Goal: Task Accomplishment & Management: Use online tool/utility

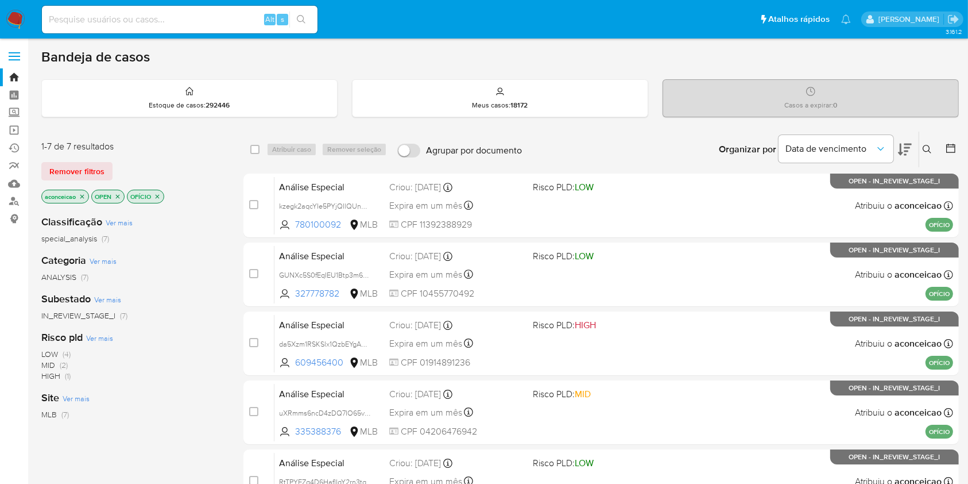
drag, startPoint x: 922, startPoint y: 153, endPoint x: 901, endPoint y: 162, distance: 22.9
click at [923, 154] on button at bounding box center [928, 149] width 19 height 14
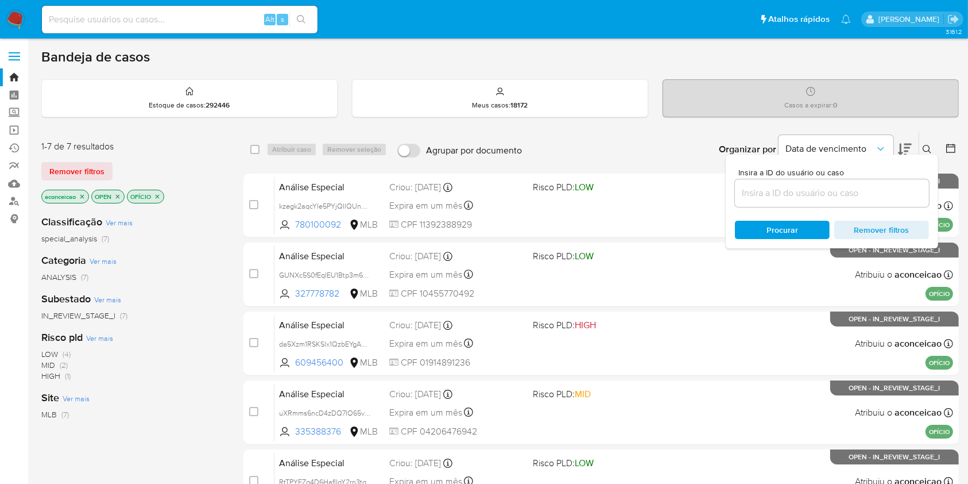
click at [753, 186] on input at bounding box center [832, 192] width 194 height 15
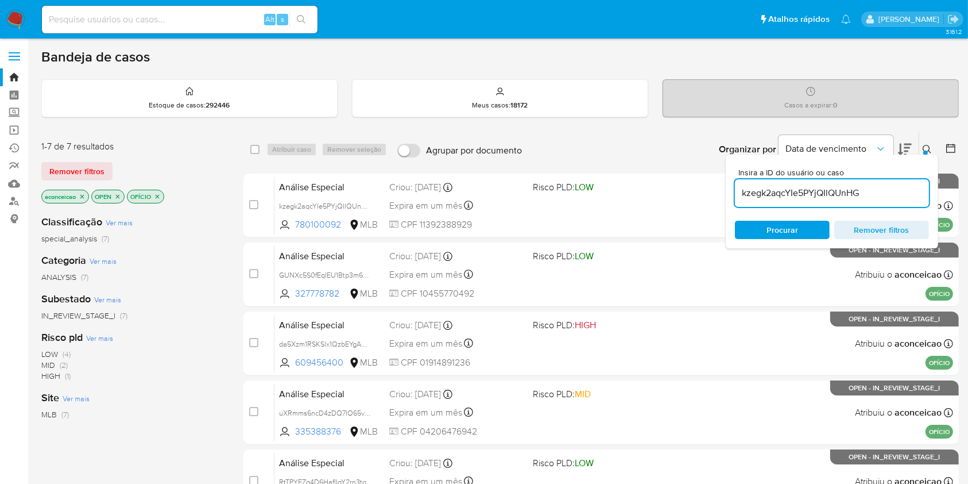
type input "kzegk2aqcYIe5PYjQIlQUnHG"
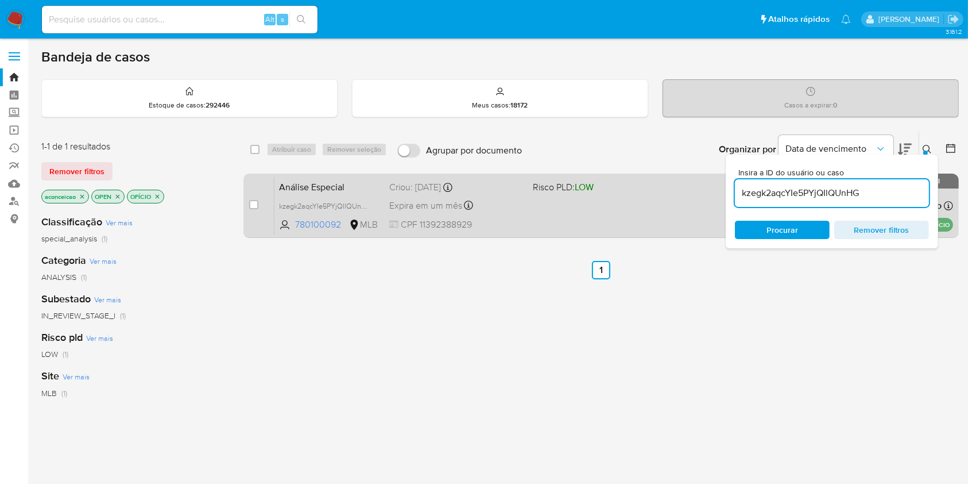
click at [660, 210] on div "Análise Especial kzegk2aqcYIe5PYjQIlQUnHG 780100092 MLB Risco PLD: LOW Criou: 1…" at bounding box center [614, 205] width 679 height 58
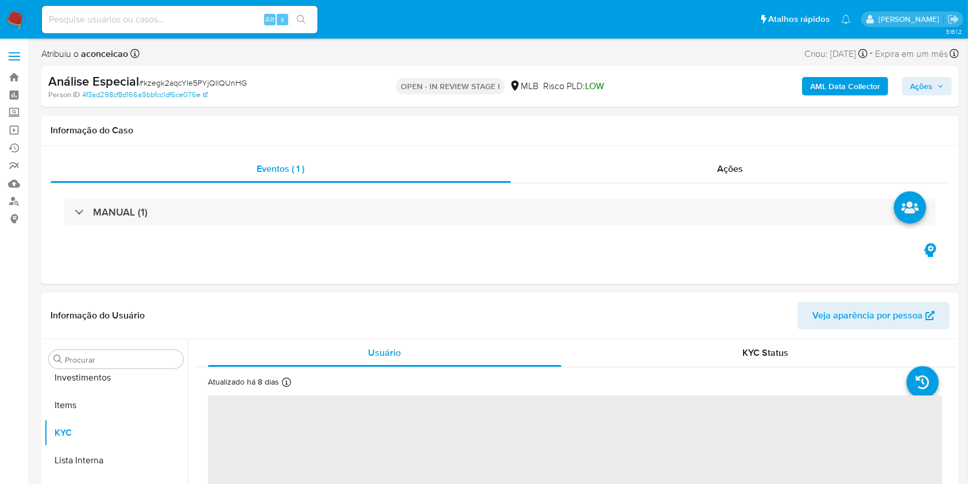
scroll to position [596, 0]
select select "10"
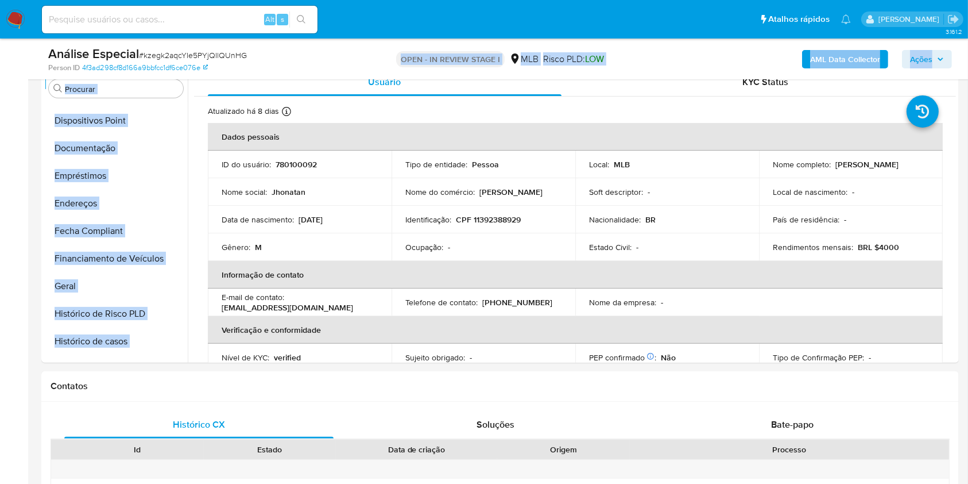
scroll to position [0, 0]
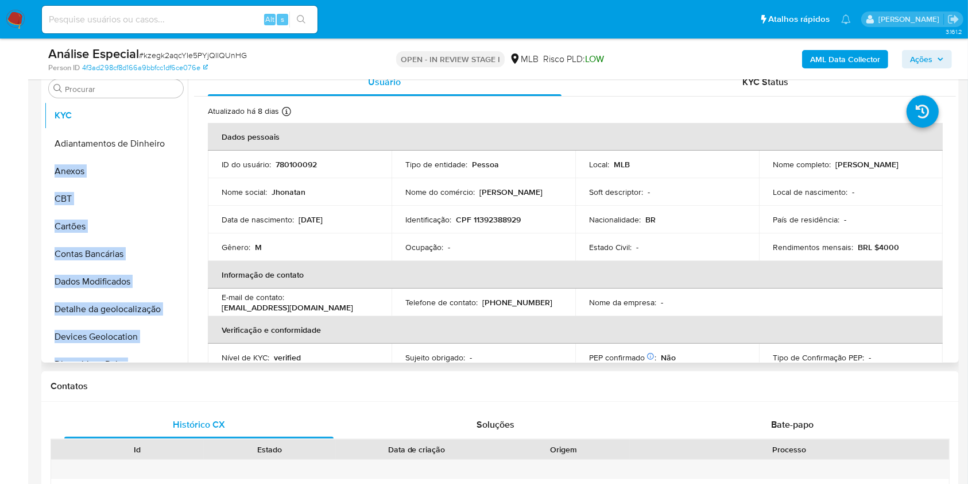
drag, startPoint x: 169, startPoint y: 283, endPoint x: 175, endPoint y: 118, distance: 164.3
click at [175, 118] on ul "Adiantamentos de Dinheiro Anexos CBT Cartões Contas Bancárias Dados Modificados…" at bounding box center [116, 231] width 144 height 259
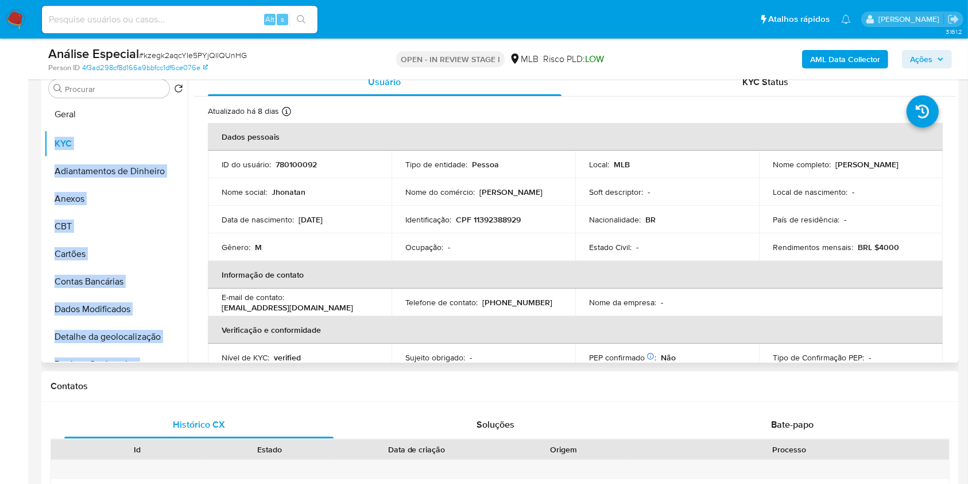
click at [120, 115] on ul "KYC Adiantamentos de Dinheiro Anexos CBT Cartões Contas Bancárias Dados Modific…" at bounding box center [116, 231] width 144 height 259
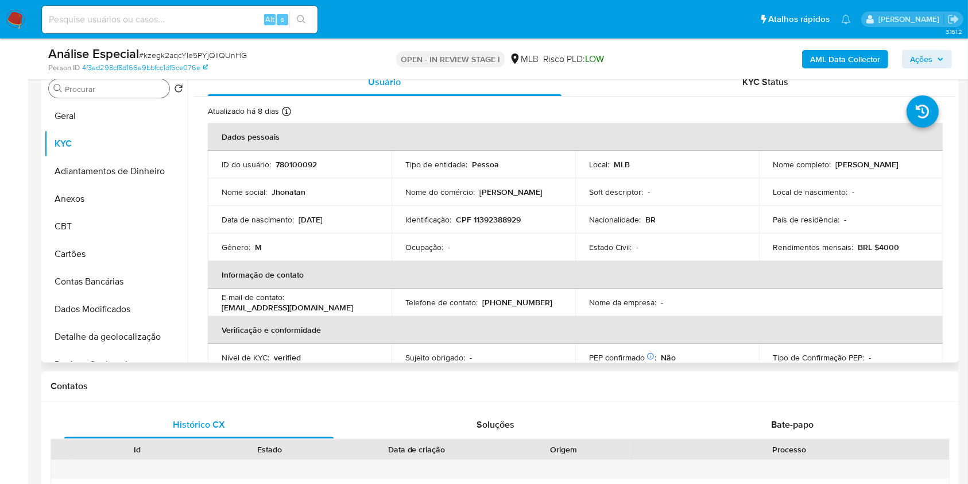
click at [151, 90] on input "Procurar" at bounding box center [115, 89] width 100 height 10
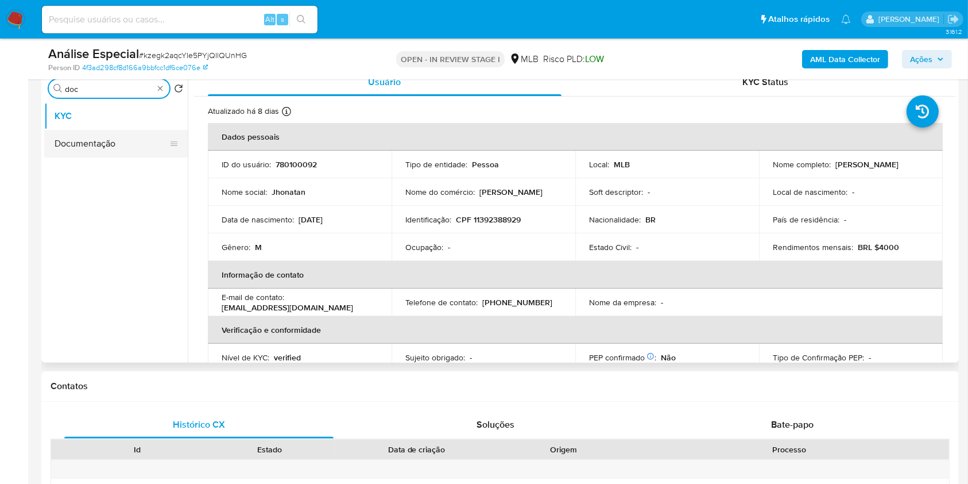
type input "doc"
click at [110, 137] on button "Documentação" at bounding box center [111, 144] width 134 height 28
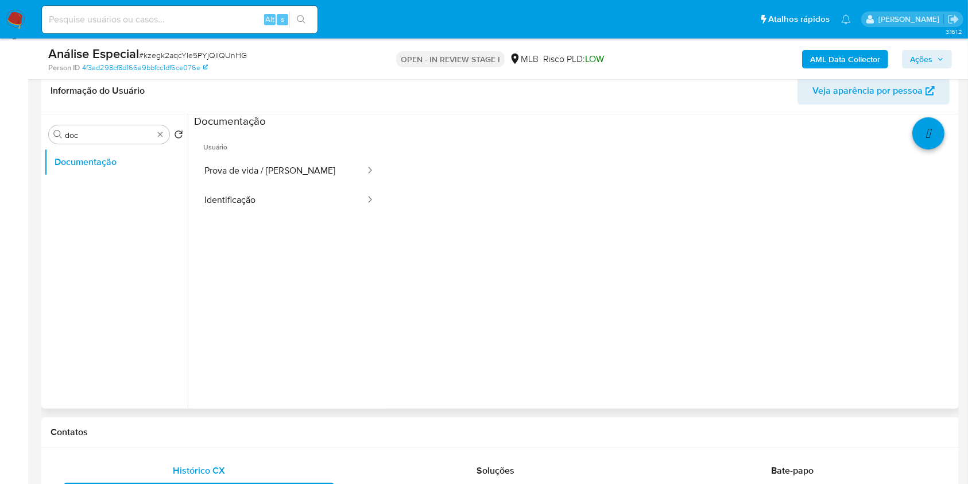
scroll to position [153, 0]
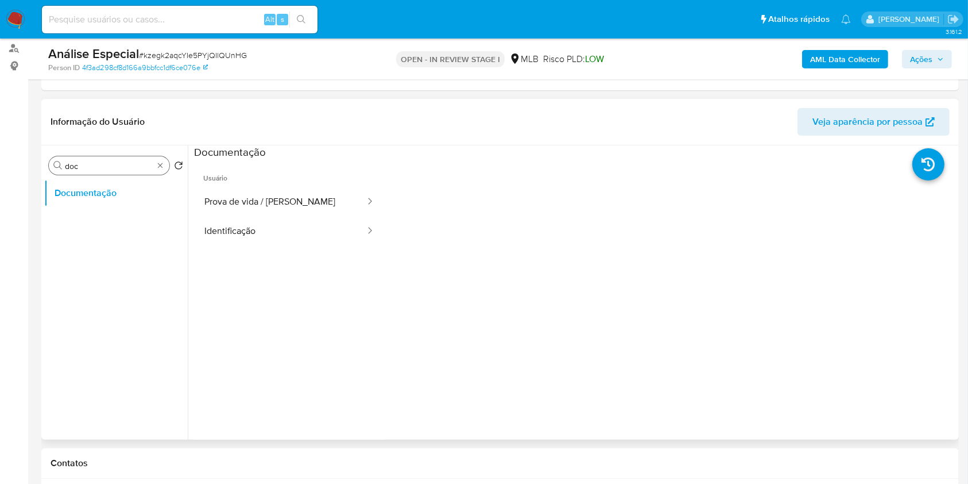
click at [165, 168] on div "Procurar doc" at bounding box center [109, 165] width 121 height 18
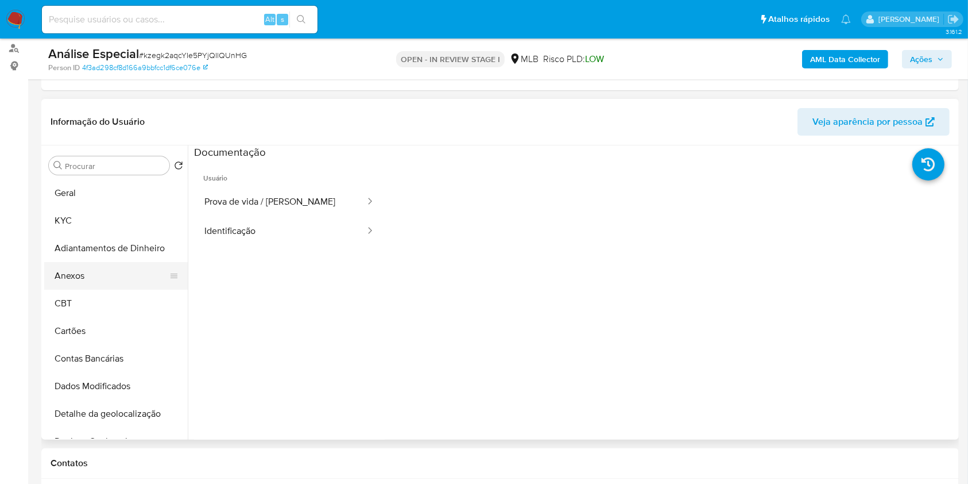
click at [105, 266] on button "Anexos" at bounding box center [111, 276] width 134 height 28
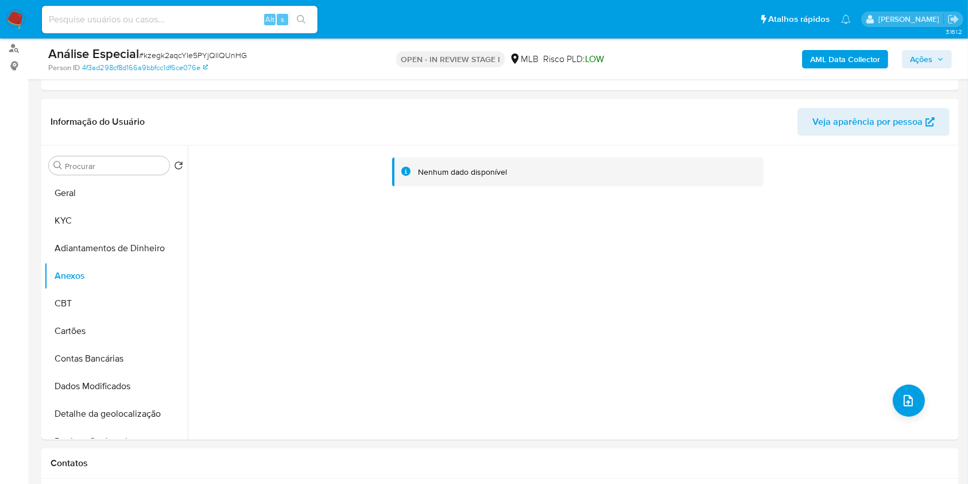
click at [869, 60] on b "AML Data Collector" at bounding box center [845, 59] width 70 height 18
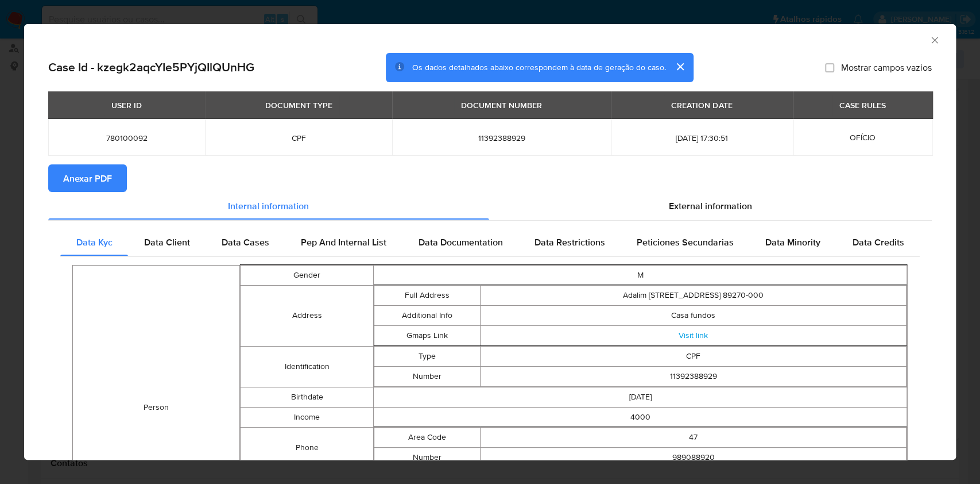
click at [94, 172] on span "Anexar PDF" at bounding box center [87, 177] width 49 height 25
click at [929, 45] on icon "Fechar a janela" at bounding box center [934, 39] width 11 height 11
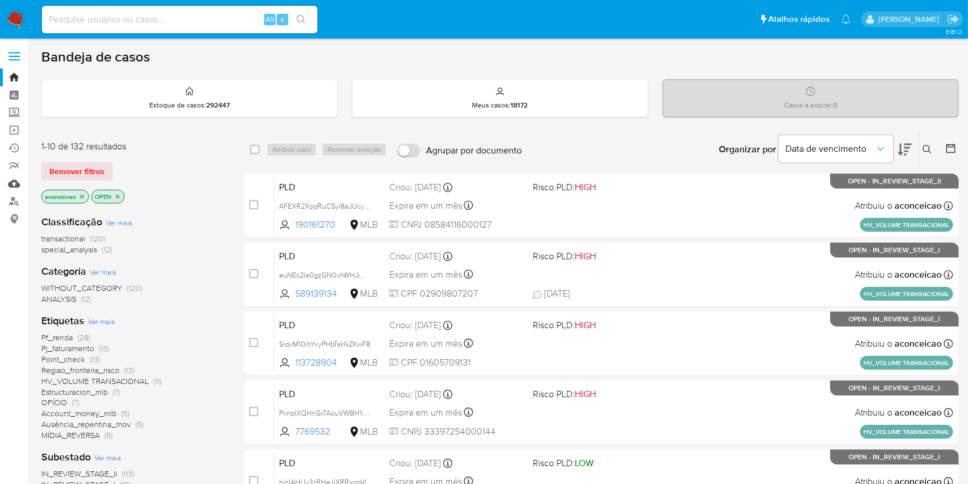
click at [12, 185] on link "Mulan" at bounding box center [68, 184] width 137 height 18
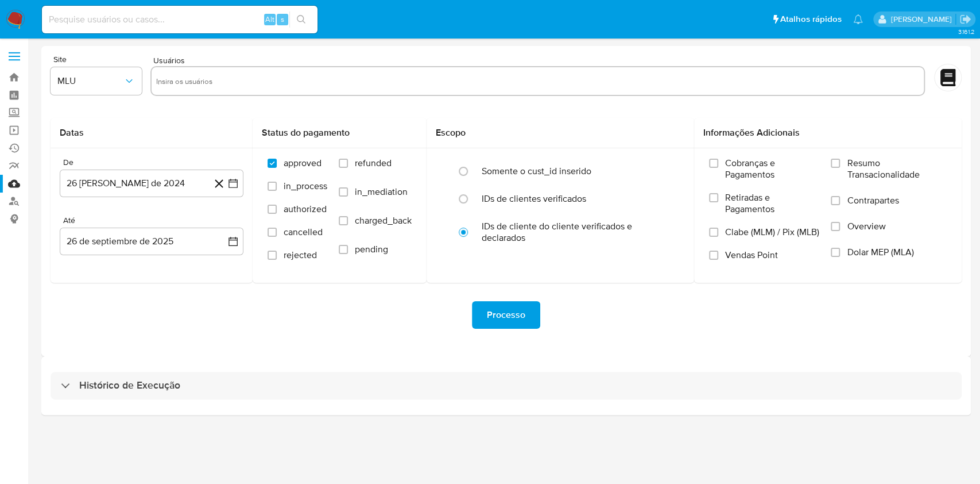
drag, startPoint x: 570, startPoint y: 393, endPoint x: 628, endPoint y: 352, distance: 71.4
click at [570, 393] on div "Histórico de Execução" at bounding box center [506, 386] width 911 height 28
select select "10"
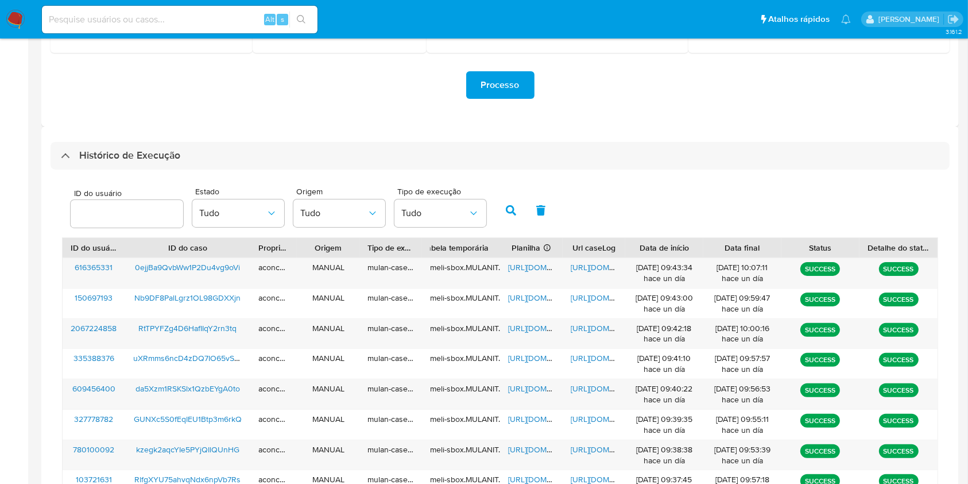
scroll to position [306, 0]
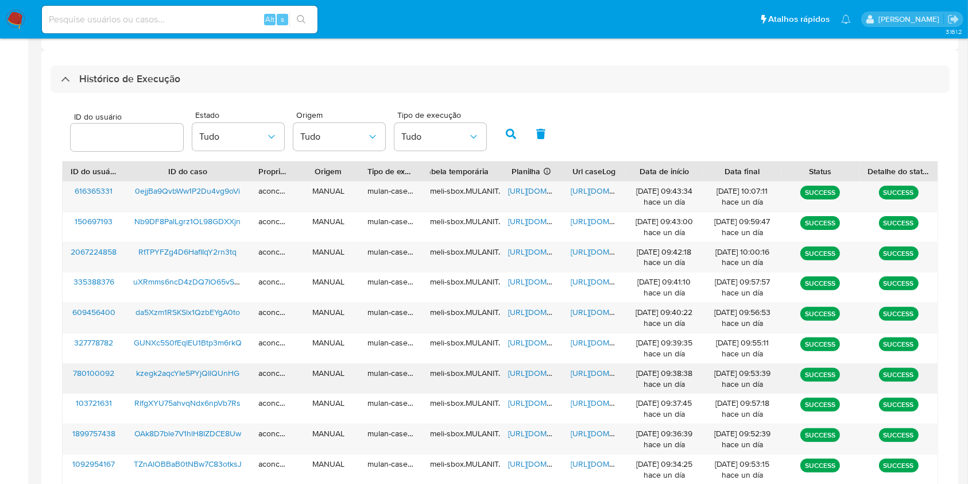
click at [523, 374] on span "https://docs.google.com/spreadsheets/d/1pDg69Hj-uBc1HuhgX_zGPy8NQOBWB9DHtKI9r1_…" at bounding box center [547, 372] width 79 height 11
click at [584, 370] on span "https://docs.google.com/document/d/1NZaVD8QVPfiYuVd6oBpU_iOLQ9UQ9cuZaGRiAgNfxB8…" at bounding box center [610, 372] width 79 height 11
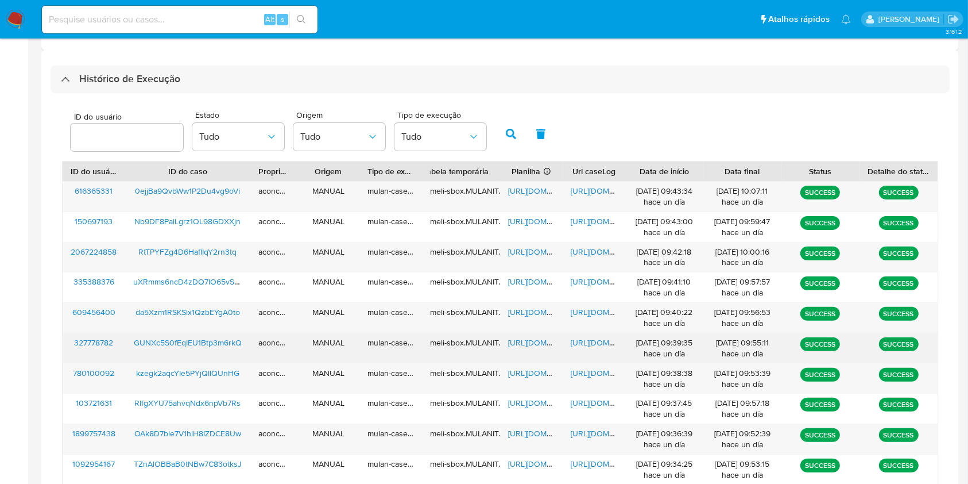
click at [519, 341] on span "https://docs.google.com/spreadsheets/d/1L1FVtY6TPmmSVS-ZyM2-Es-16hx-KatkZ-Iv464…" at bounding box center [547, 342] width 79 height 11
click at [581, 345] on span "https://docs.google.com/document/d/1sWgARZVkjVN9jH5LmkuCBpbFW0vyQeoXsvJTXgbIVlE…" at bounding box center [610, 342] width 79 height 11
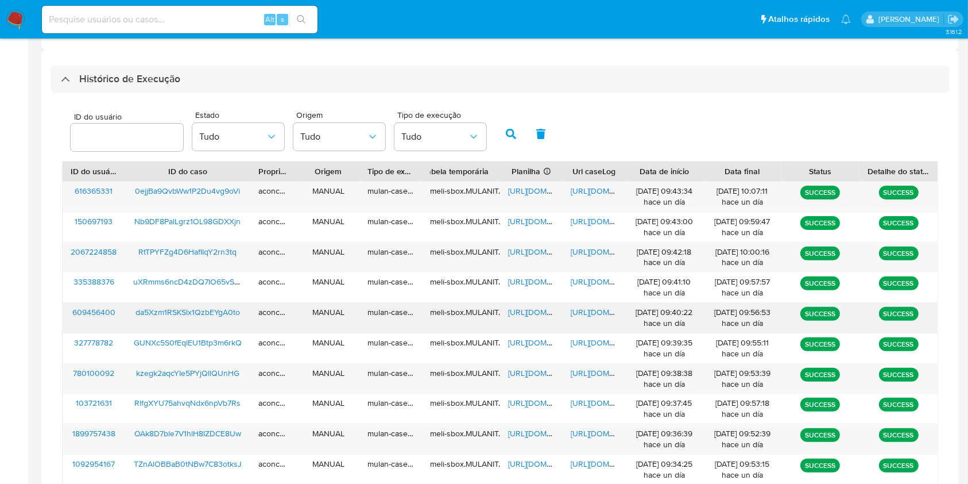
click at [534, 316] on span "https://docs.google.com/spreadsheets/d/1j5VFA8Z55lKAMtKpQlq3BmZZN-aM8Q3mU1UOmE4…" at bounding box center [547, 311] width 79 height 11
click at [598, 316] on span "https://docs.google.com/document/d/11U-0TUMyF9e_sXBdS0plrfLKp3EBTqrrh-2A9y2vifU…" at bounding box center [610, 311] width 79 height 11
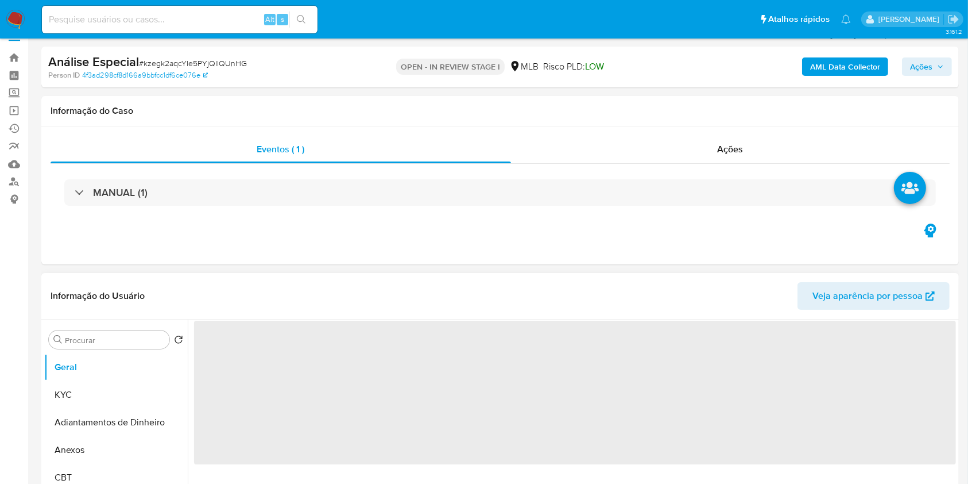
scroll to position [76, 0]
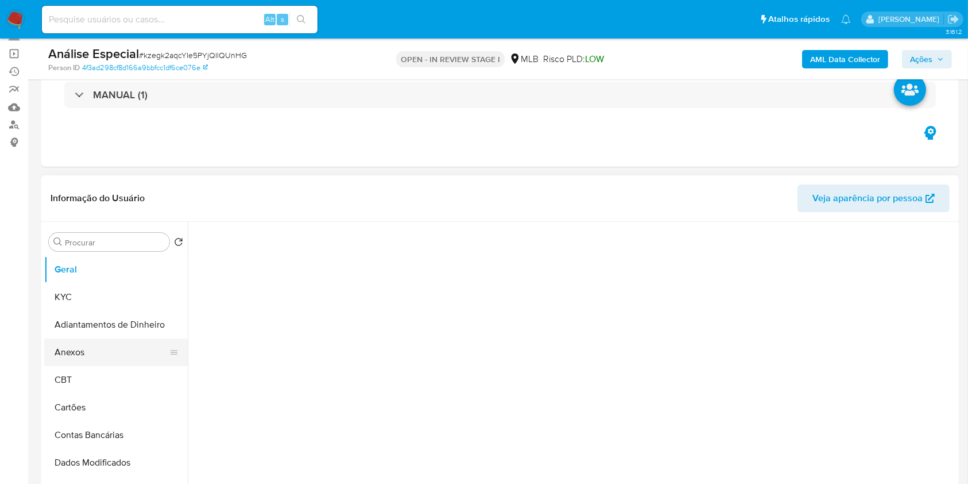
click at [101, 360] on button "Anexos" at bounding box center [111, 352] width 134 height 28
select select "10"
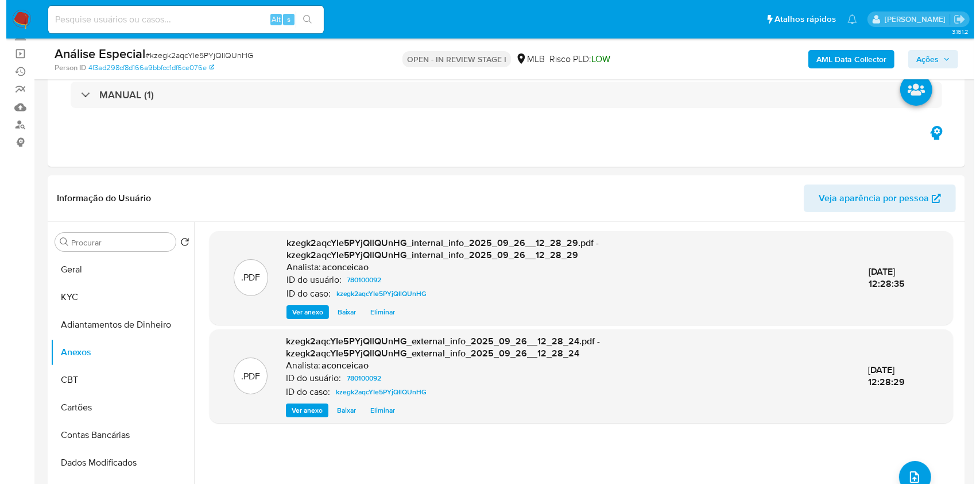
scroll to position [0, 0]
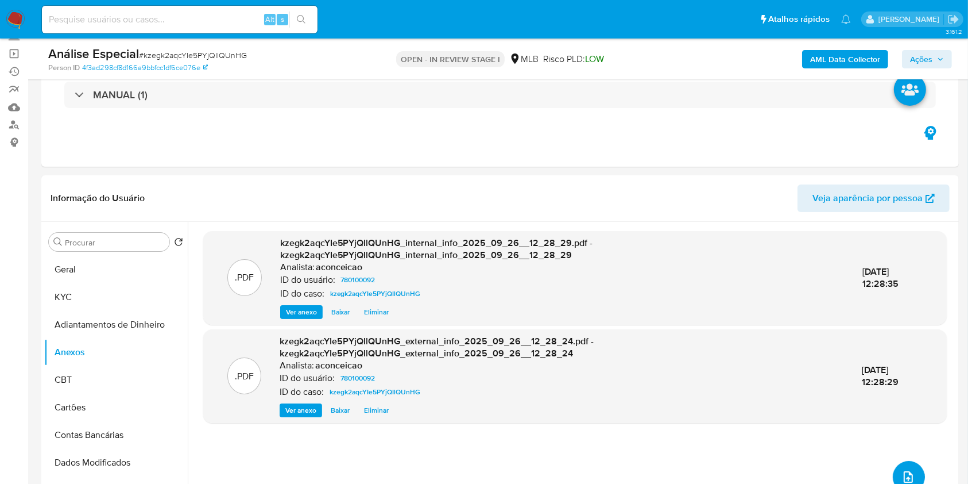
click at [903, 470] on icon "upload-file" at bounding box center [909, 477] width 14 height 14
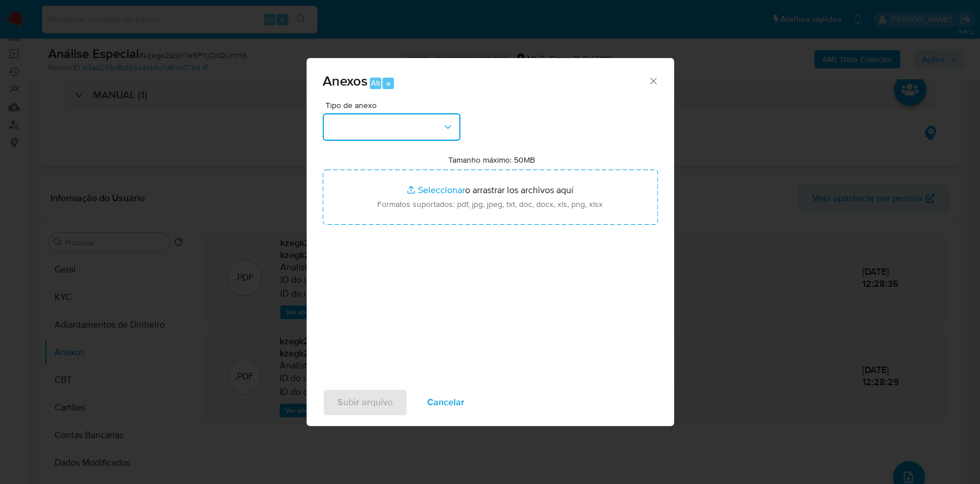
click at [394, 126] on button "button" at bounding box center [392, 127] width 138 height 28
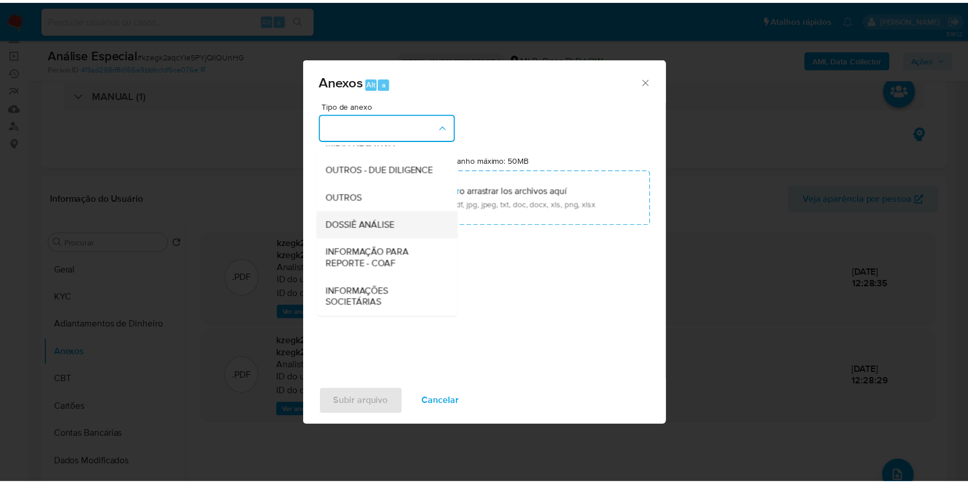
scroll to position [176, 0]
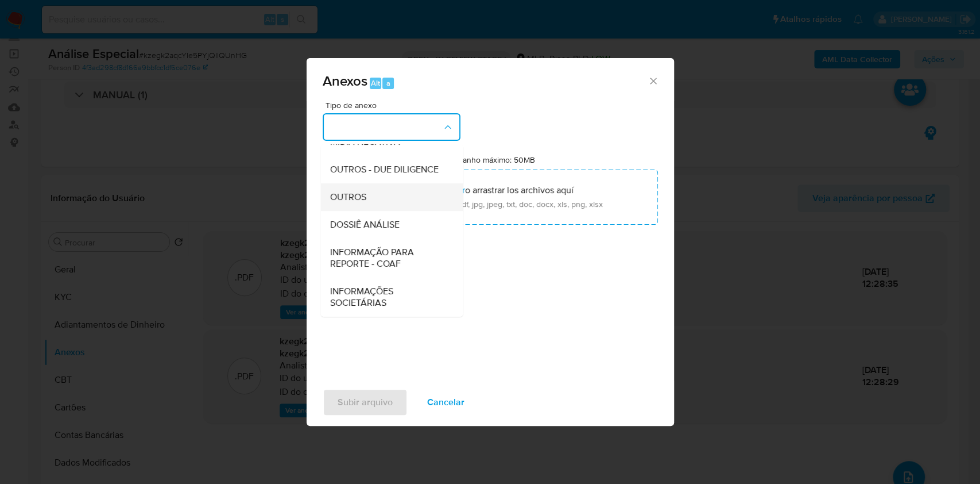
click at [377, 197] on div "OUTROS" at bounding box center [388, 197] width 117 height 28
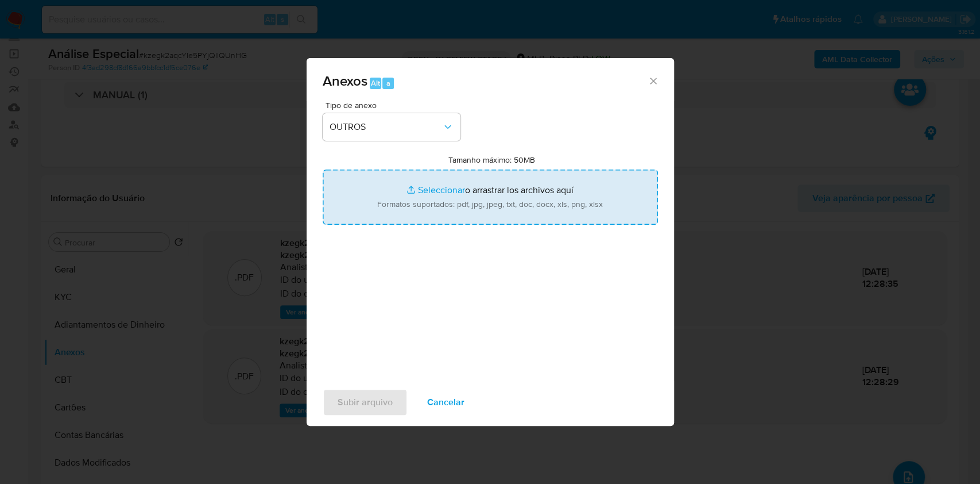
type input "C:\fakepath\Mulan 780100092_2025_09_25_08_50_42.pdf"
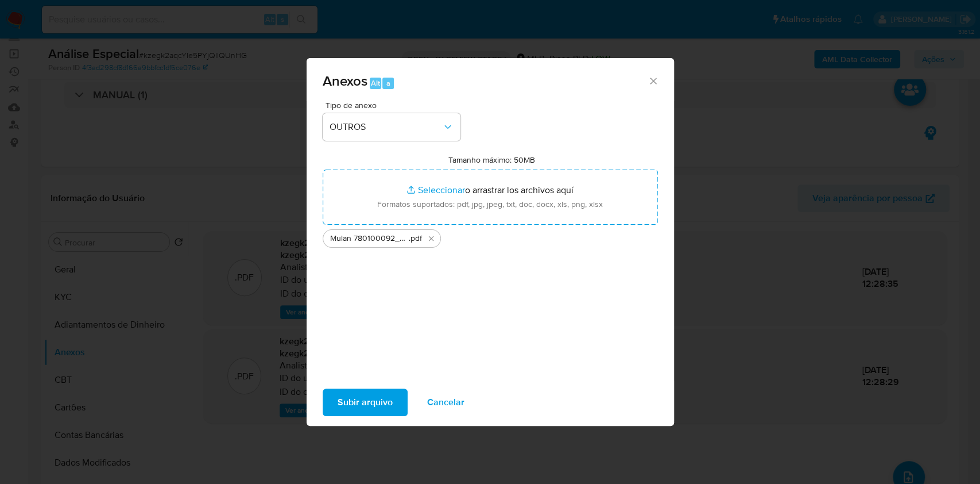
click at [365, 403] on span "Subir arquivo" at bounding box center [365, 401] width 55 height 25
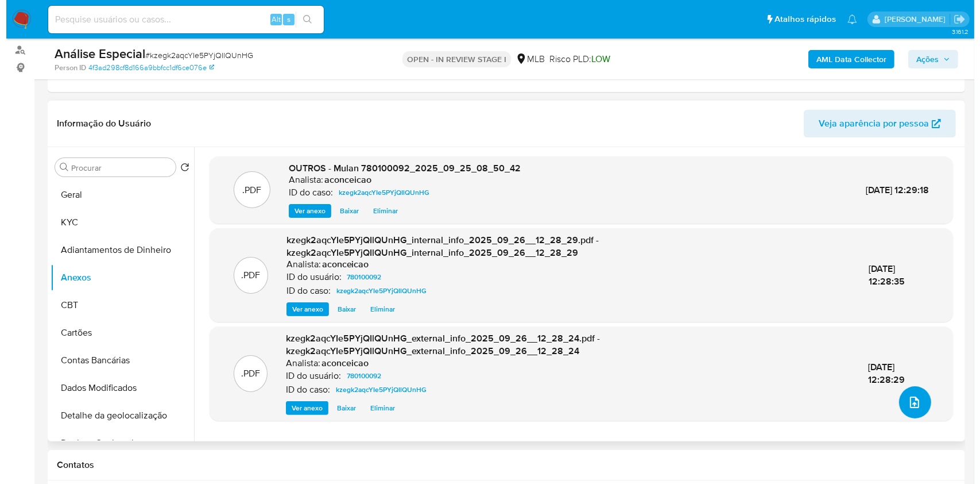
scroll to position [153, 0]
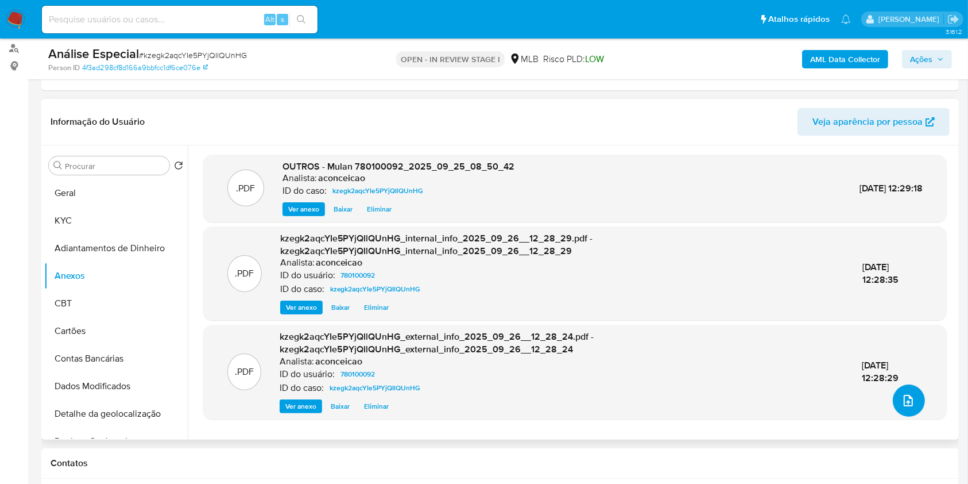
click at [899, 386] on button "upload-file" at bounding box center [909, 400] width 32 height 32
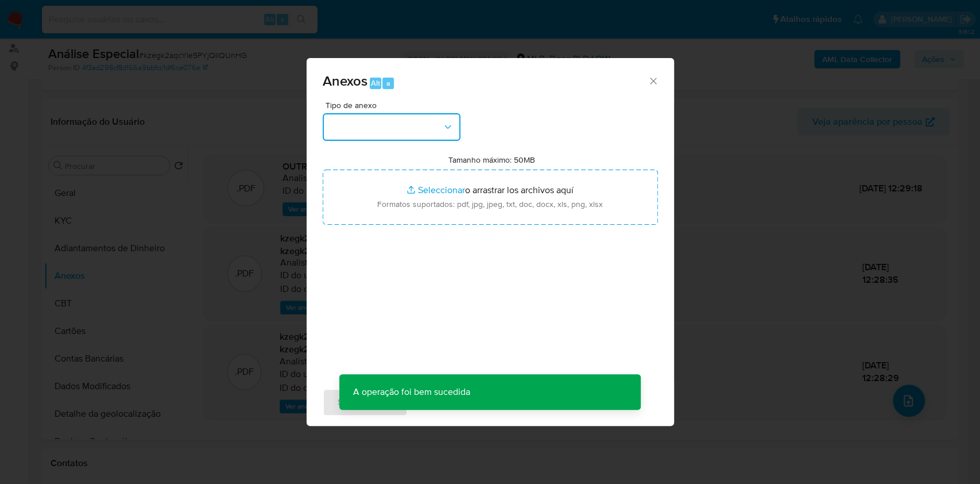
click at [369, 113] on button "button" at bounding box center [392, 127] width 138 height 28
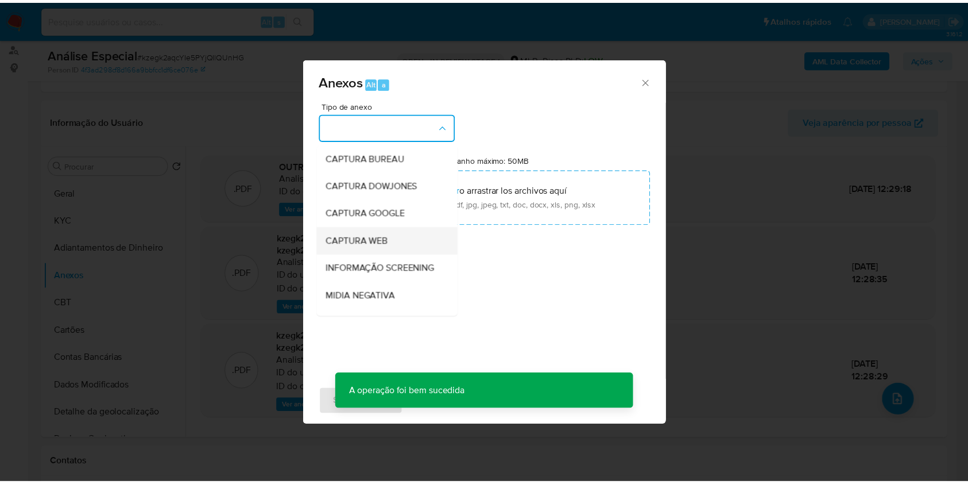
scroll to position [176, 0]
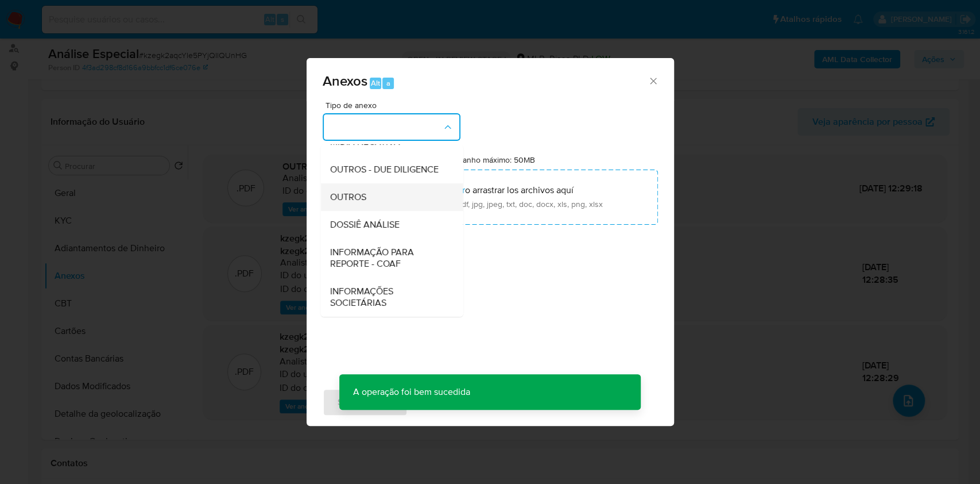
click at [376, 201] on div "OUTROS" at bounding box center [388, 197] width 117 height 28
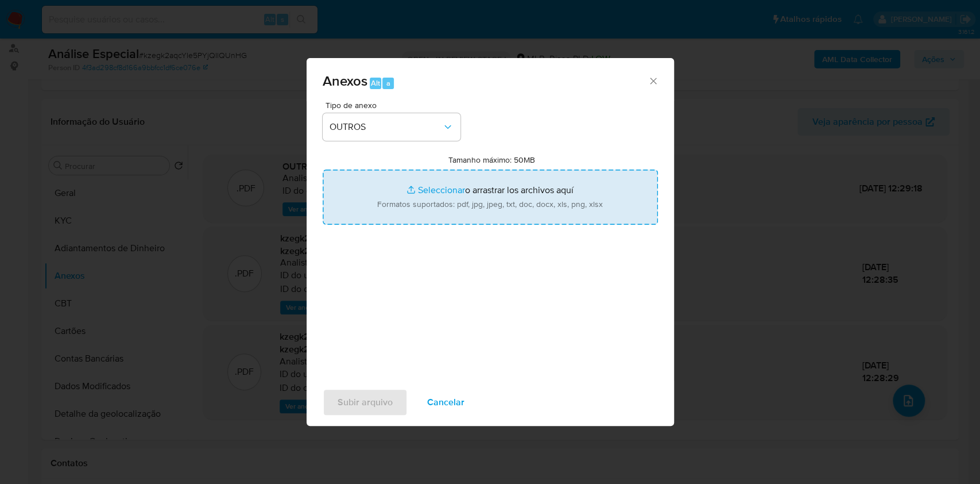
type input "C:\fakepath\SAR - XXXX - CPF 11392388929 - JHONATAN ABILIO DOS SANTOS PELENS.pdf"
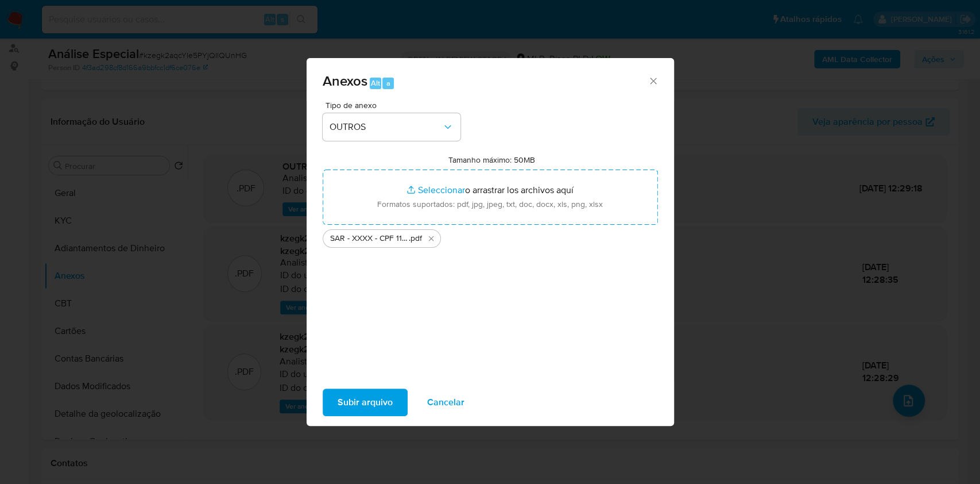
click at [354, 396] on span "Subir arquivo" at bounding box center [365, 401] width 55 height 25
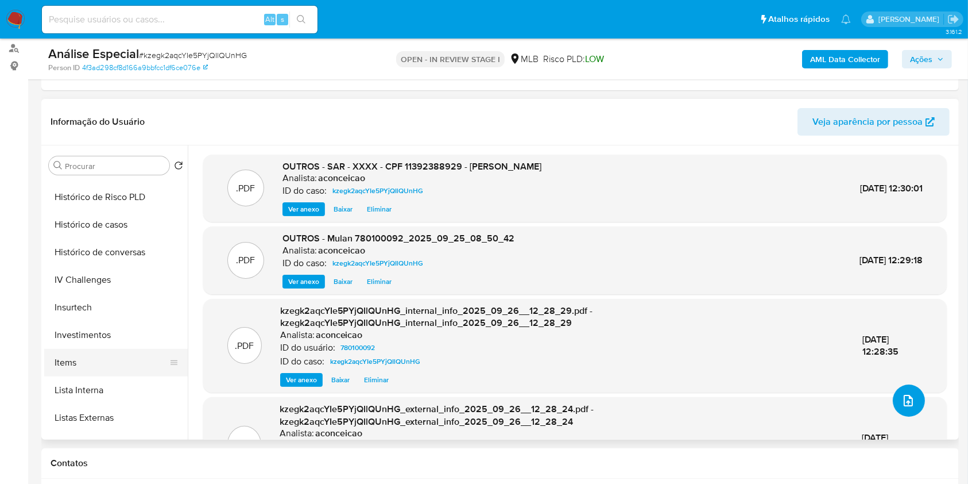
scroll to position [459, 0]
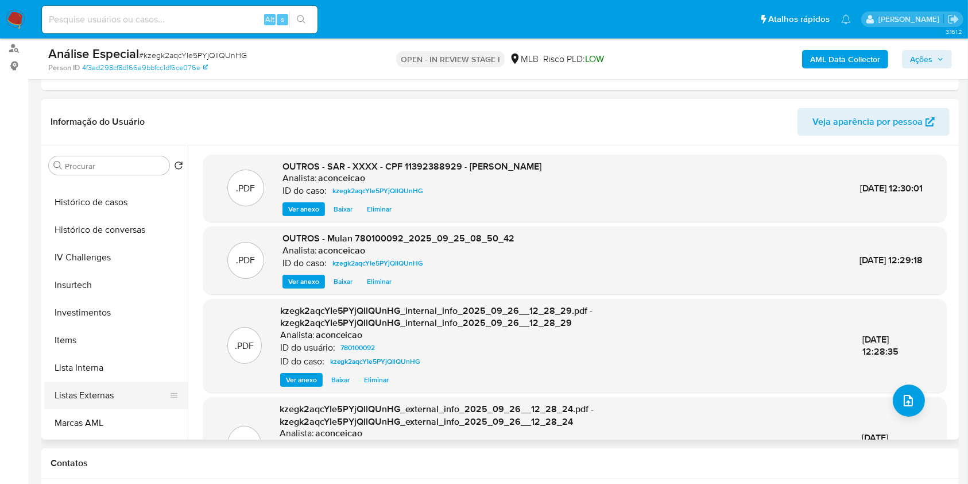
click at [115, 391] on button "Listas Externas" at bounding box center [111, 395] width 134 height 28
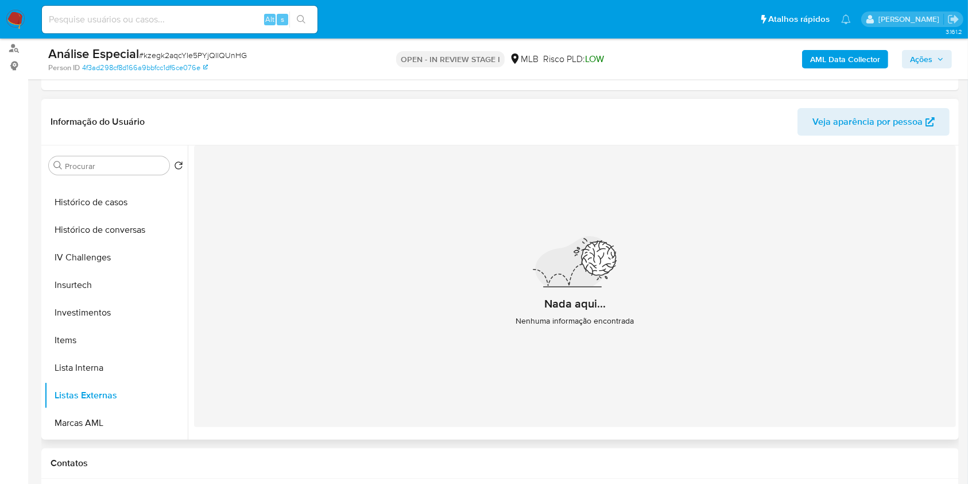
click at [354, 261] on div "Nada aqui... Nenhuma informação encontrada" at bounding box center [575, 285] width 762 height 281
click at [101, 374] on button "Lista Interna" at bounding box center [111, 368] width 134 height 28
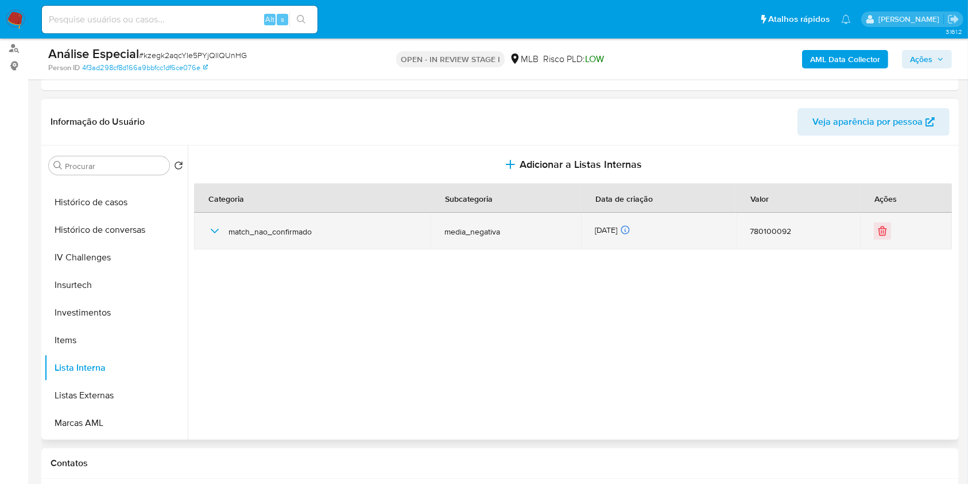
click at [215, 229] on icon "button" at bounding box center [215, 231] width 14 height 14
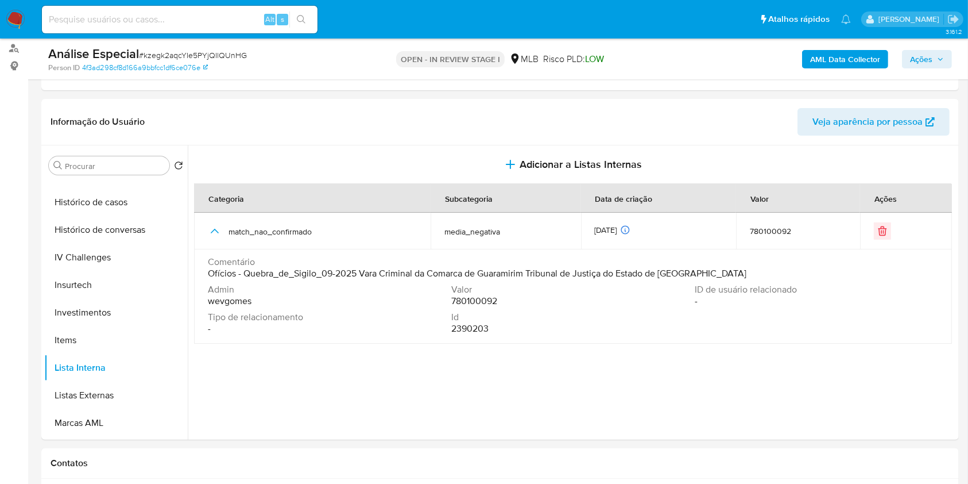
click at [914, 61] on span "Ações" at bounding box center [921, 59] width 22 height 18
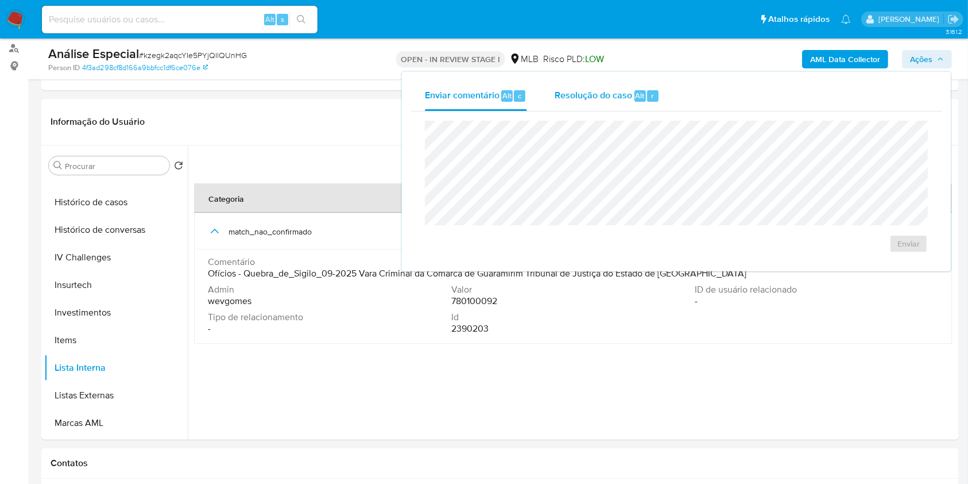
click at [629, 99] on span "Resolução do caso" at bounding box center [594, 94] width 78 height 13
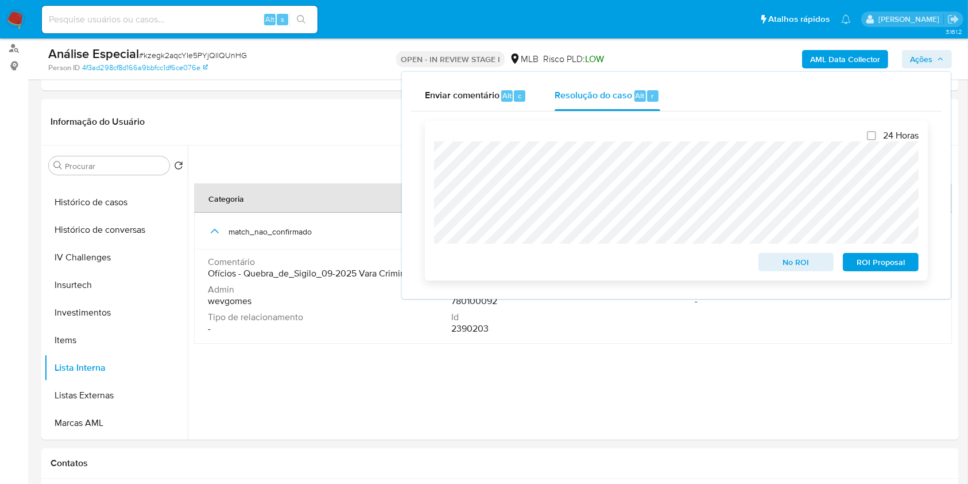
click at [861, 260] on span "ROI Proposal" at bounding box center [881, 262] width 60 height 16
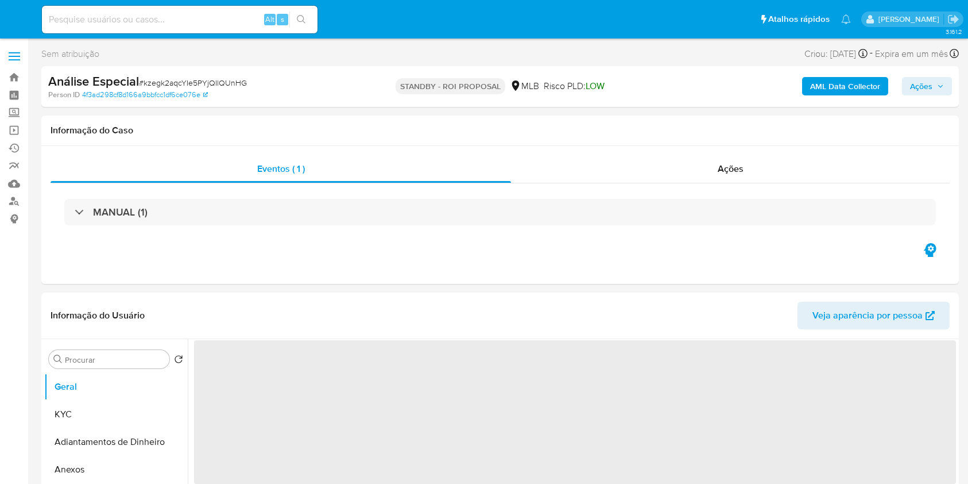
select select "10"
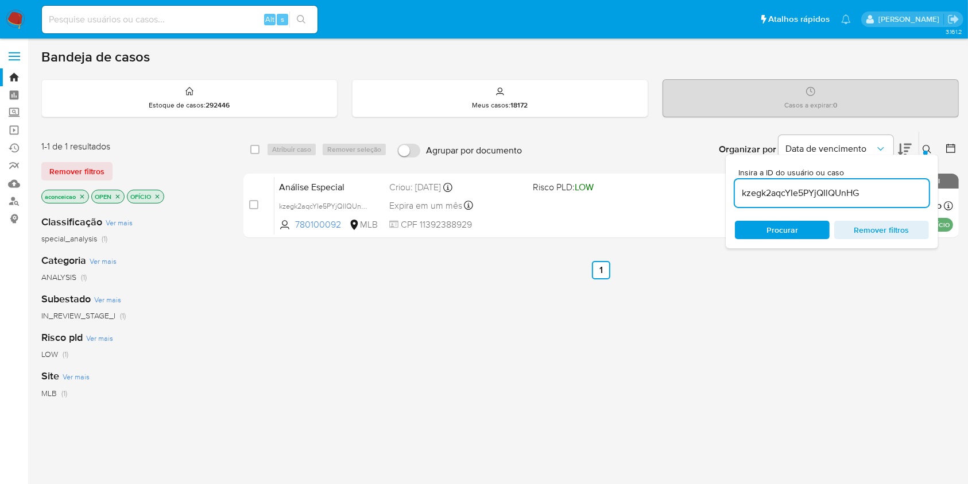
click at [813, 197] on input "kzegk2aqcYIe5PYjQIlQUnHG" at bounding box center [832, 192] width 194 height 15
paste input "GUNXc5S0fEqIEU1Btp3m6rkQ"
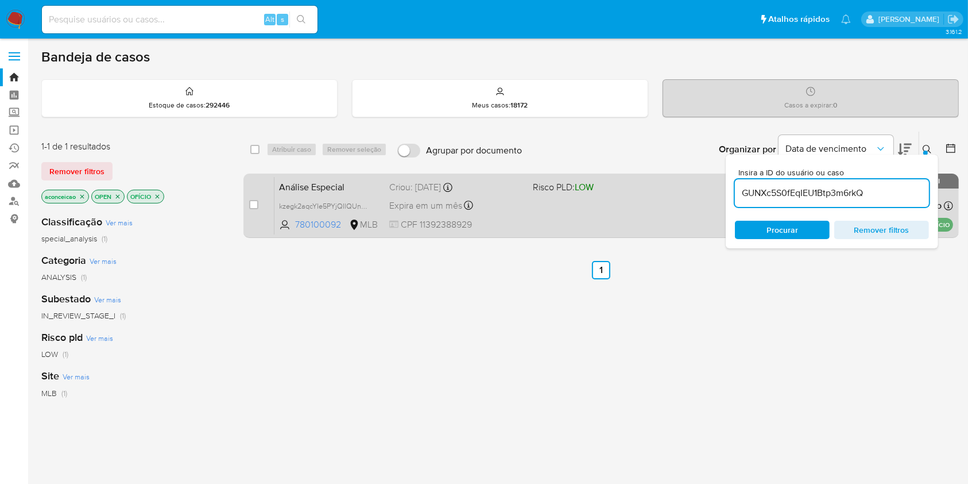
type input "GUNXc5S0fEqIEU1Btp3m6rkQ"
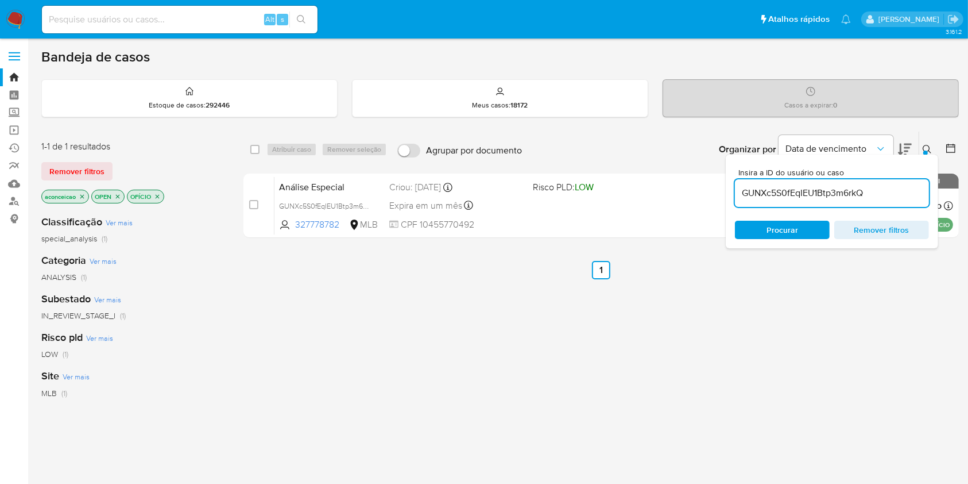
click at [627, 204] on span at bounding box center [600, 205] width 134 height 2
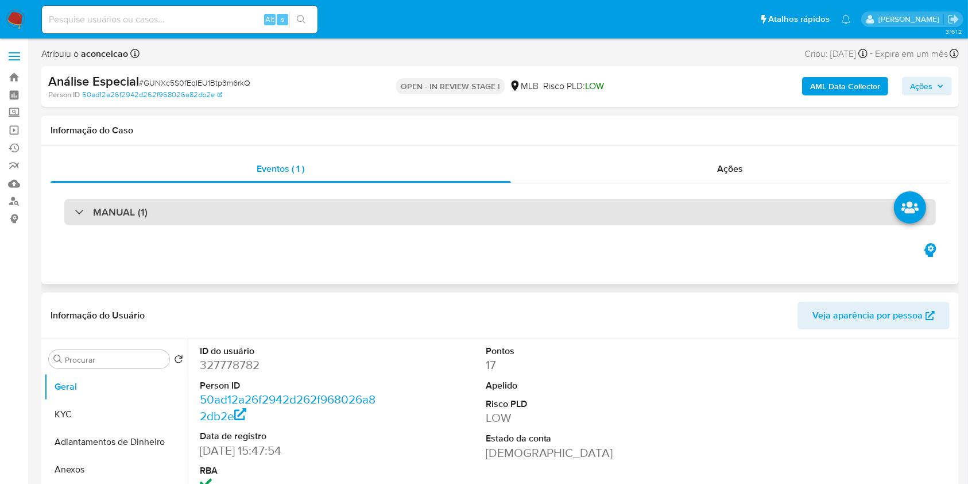
select select "10"
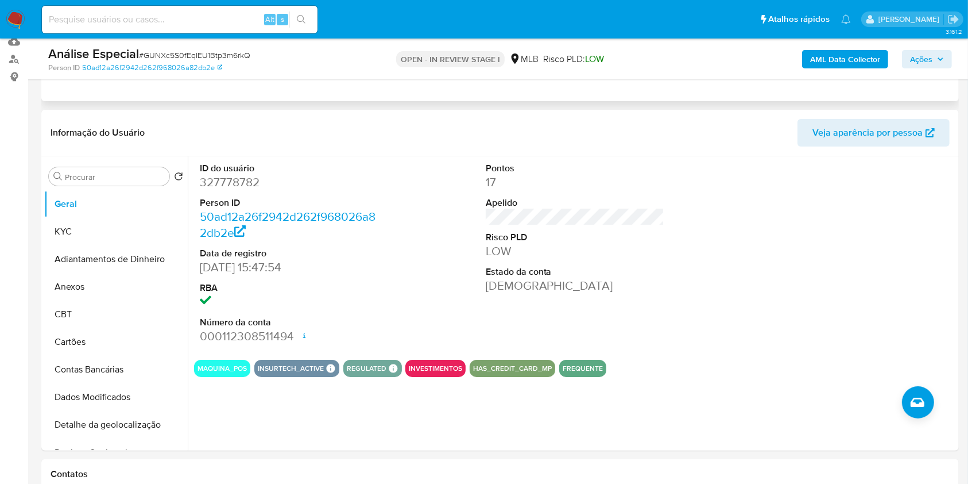
scroll to position [153, 0]
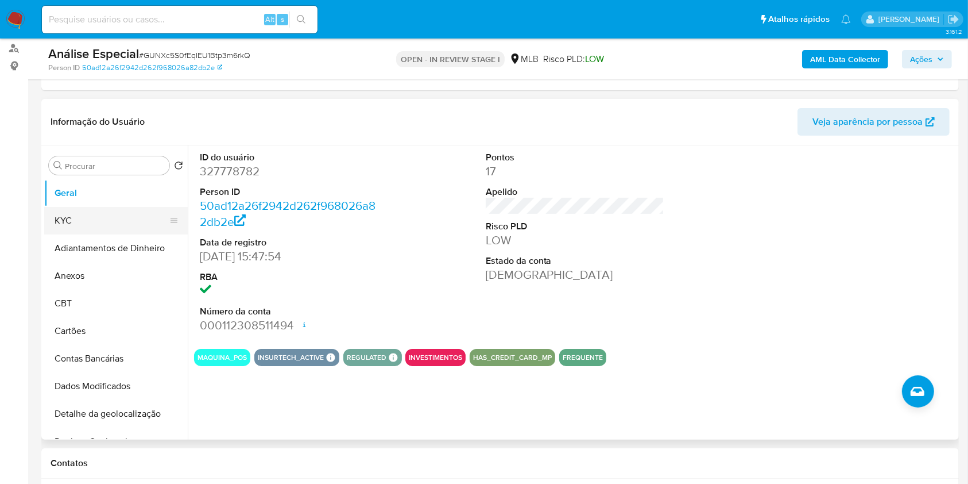
click at [96, 230] on button "KYC" at bounding box center [111, 221] width 134 height 28
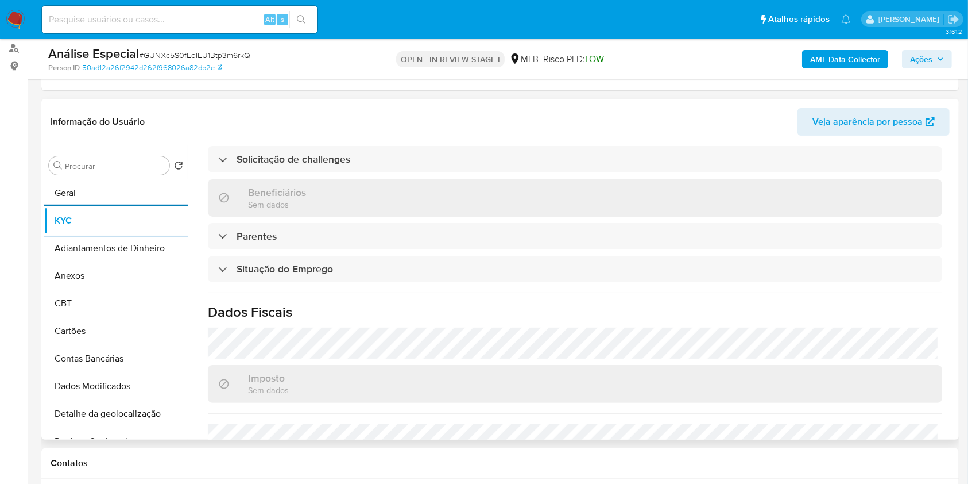
scroll to position [459, 0]
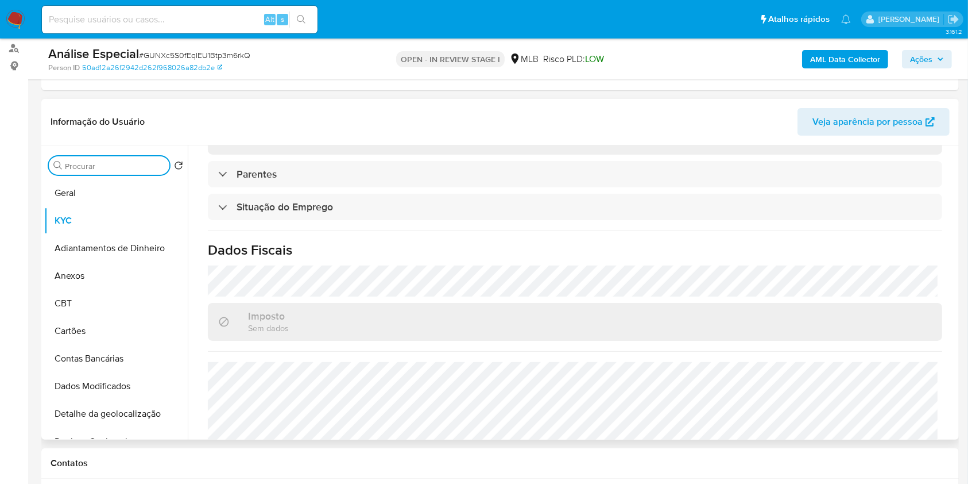
click at [115, 167] on input "Procurar" at bounding box center [115, 166] width 100 height 10
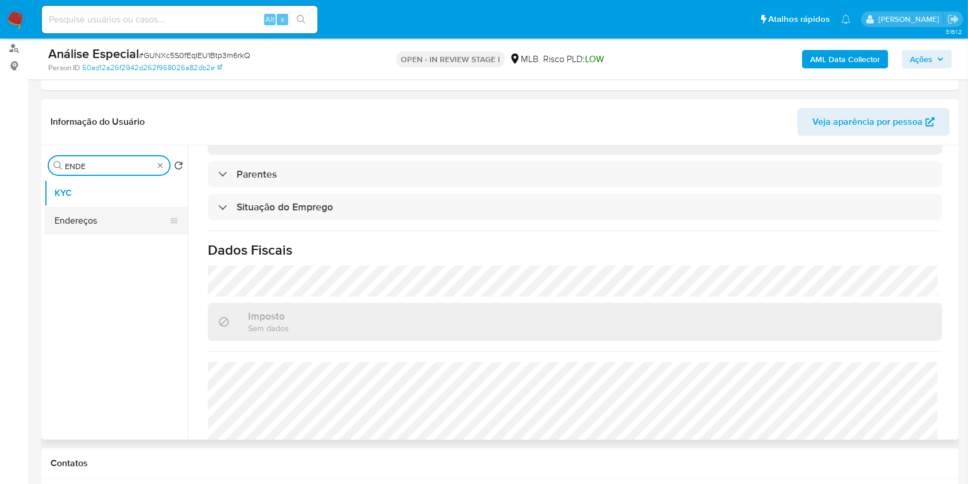
type input "ENDE"
click at [118, 215] on button "Endereços" at bounding box center [111, 221] width 134 height 28
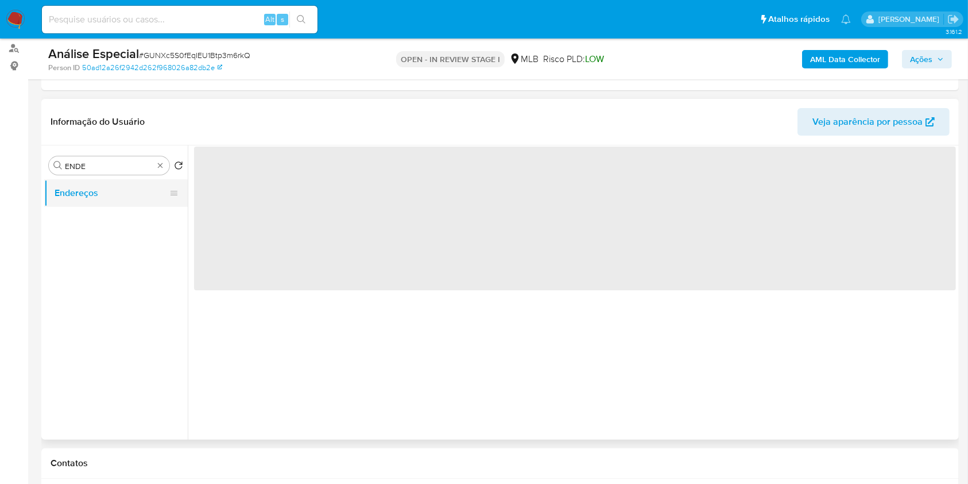
scroll to position [0, 0]
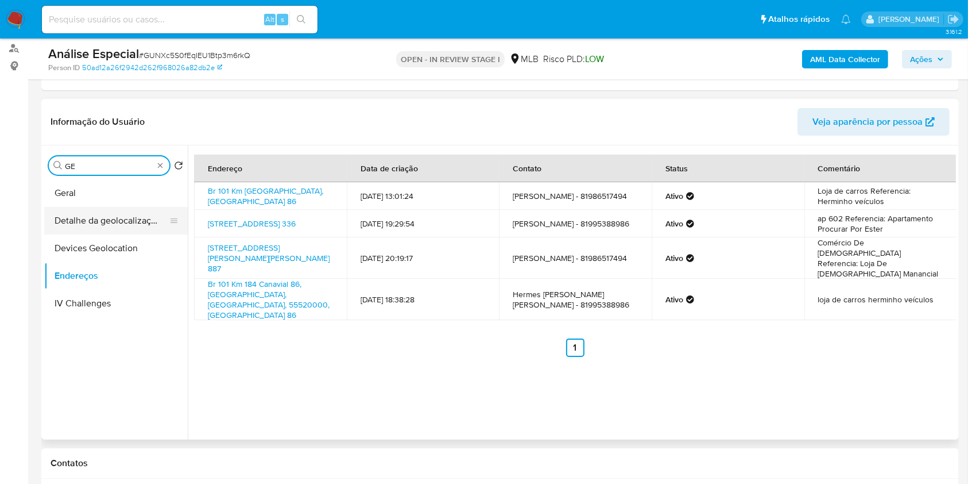
type input "GE"
click at [134, 218] on button "Detalhe da geolocalização" at bounding box center [111, 221] width 134 height 28
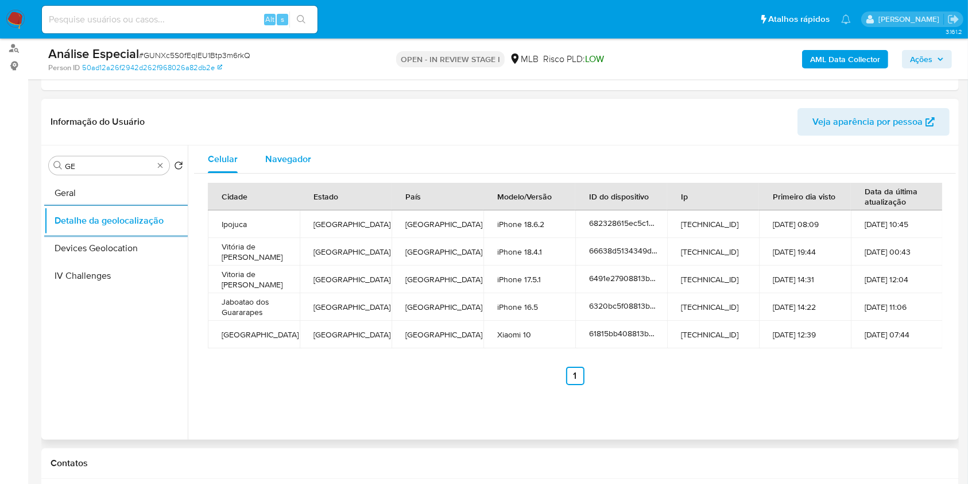
click at [293, 167] on div "Navegador" at bounding box center [288, 159] width 46 height 28
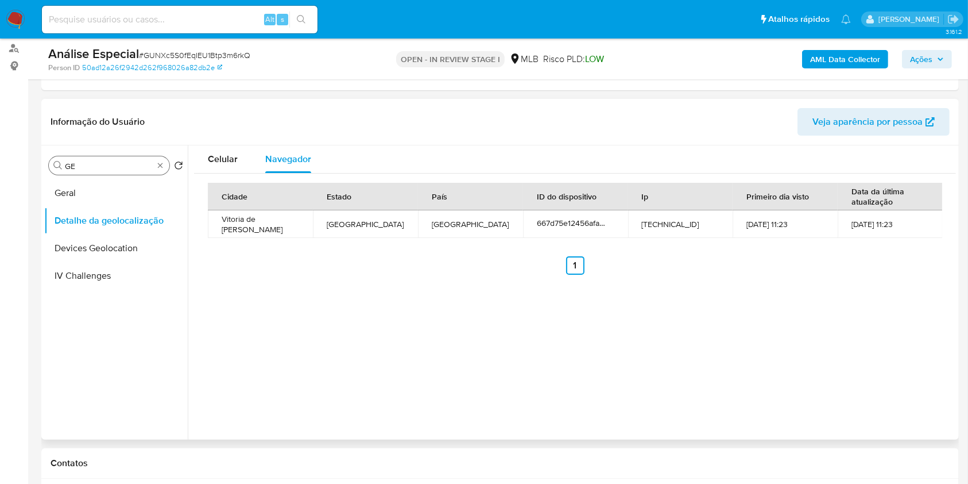
click at [161, 169] on div "Procurar GE" at bounding box center [109, 165] width 121 height 18
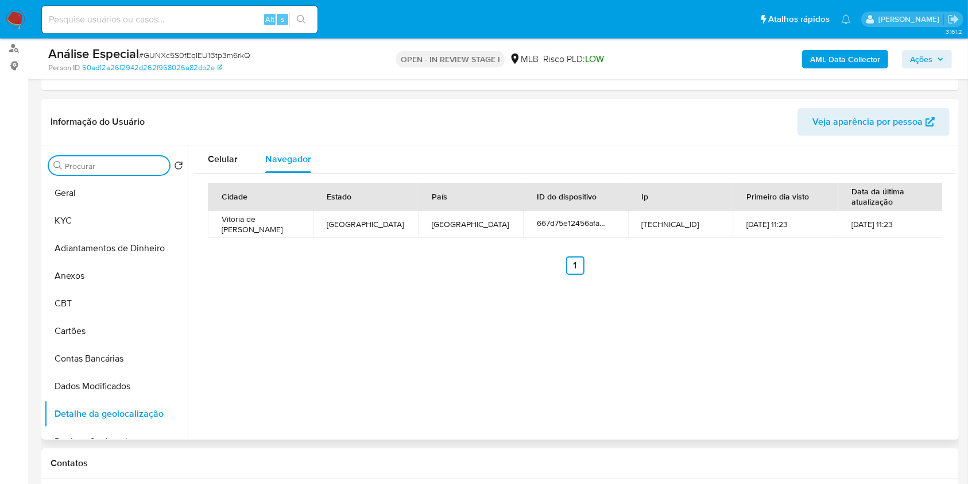
click at [145, 167] on input "Procurar" at bounding box center [115, 166] width 100 height 10
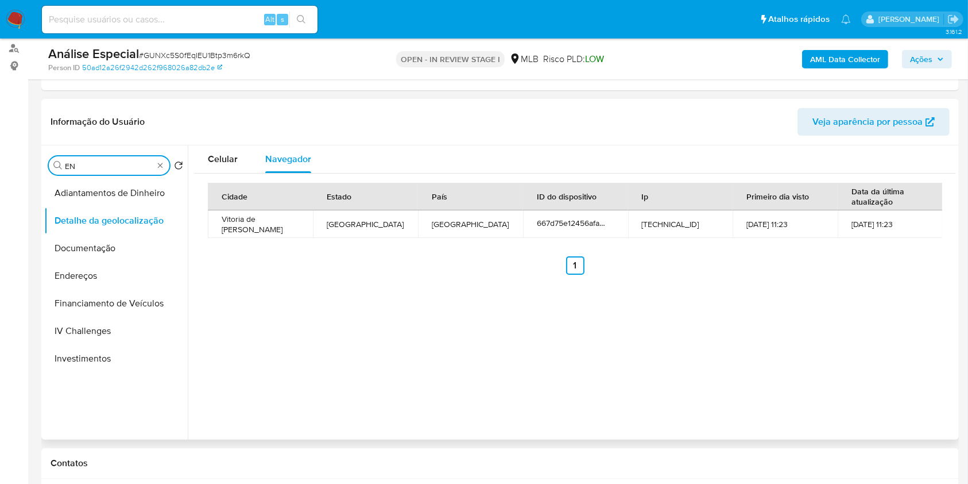
type input "E"
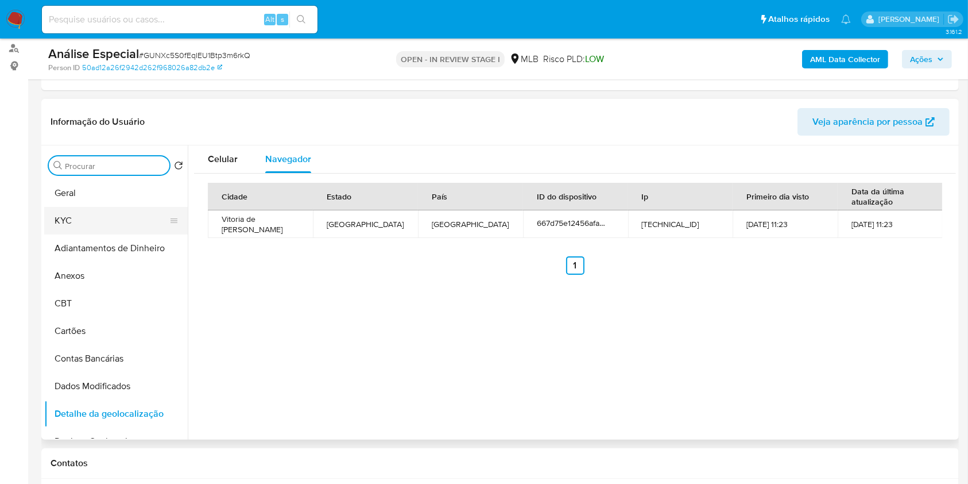
click at [129, 227] on button "KYC" at bounding box center [111, 221] width 134 height 28
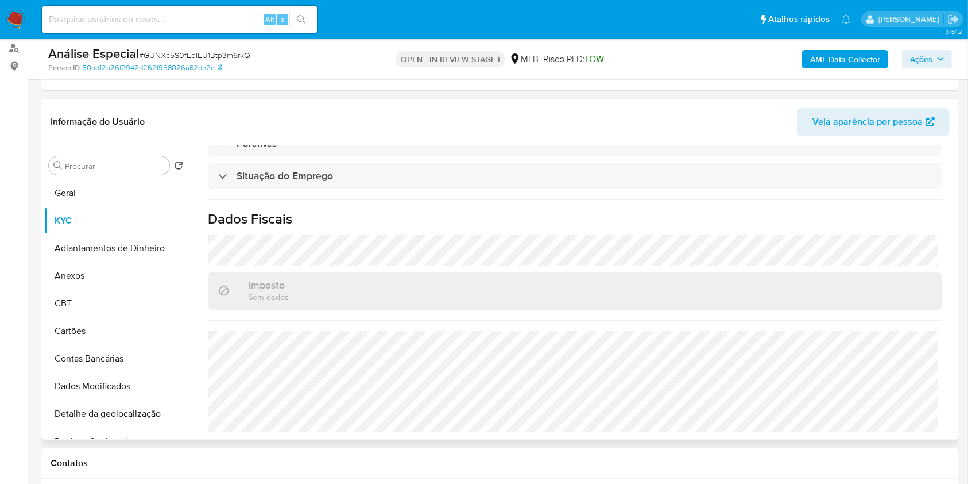
scroll to position [492, 0]
click at [153, 164] on input "Procurar" at bounding box center [115, 166] width 100 height 10
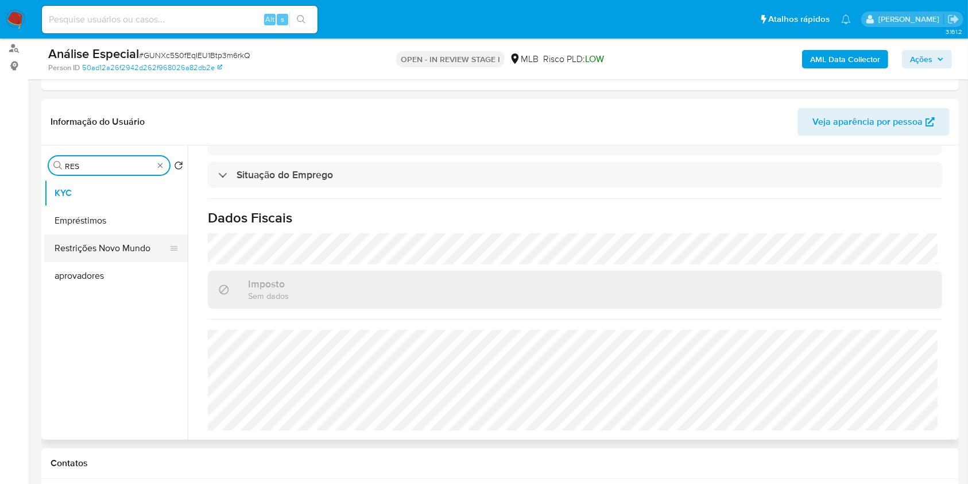
type input "RES"
click at [148, 243] on button "Restrições Novo Mundo" at bounding box center [111, 248] width 134 height 28
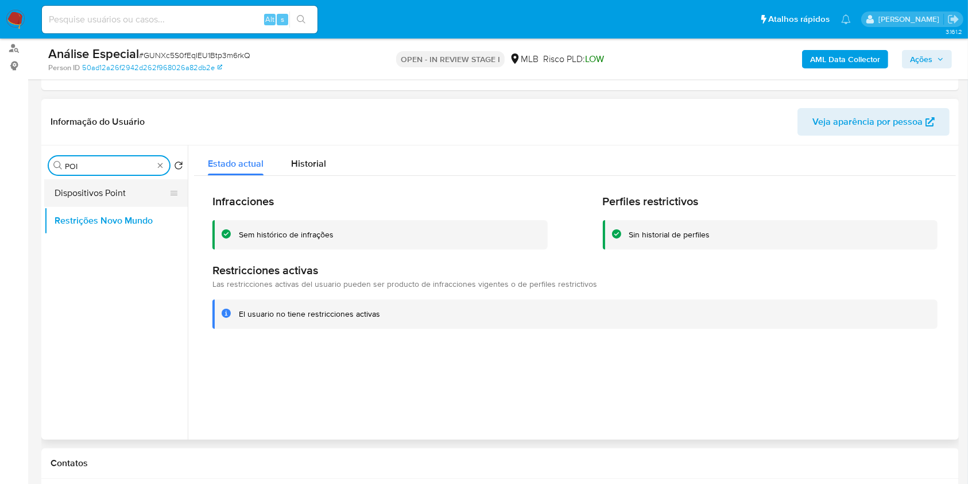
type input "POI"
click at [131, 187] on button "Dispositivos Point" at bounding box center [111, 193] width 134 height 28
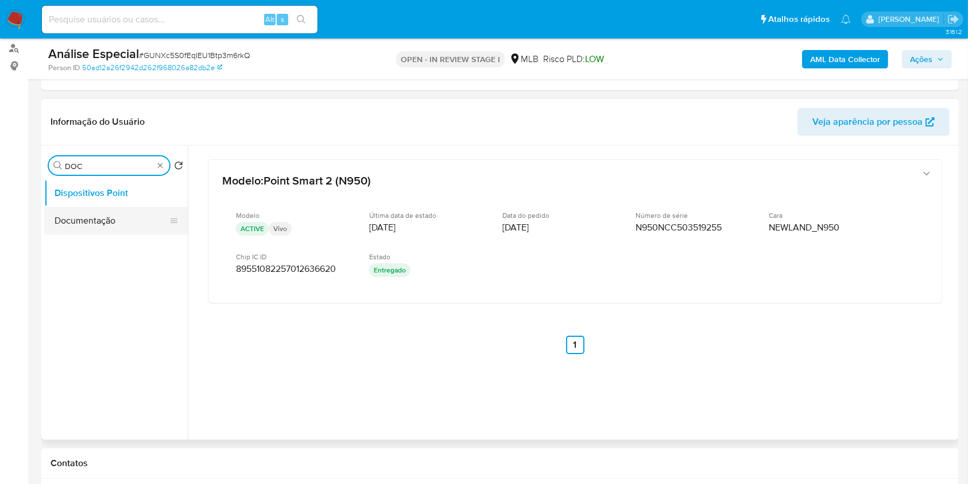
type input "DOC"
click at [96, 227] on button "Documentação" at bounding box center [111, 221] width 134 height 28
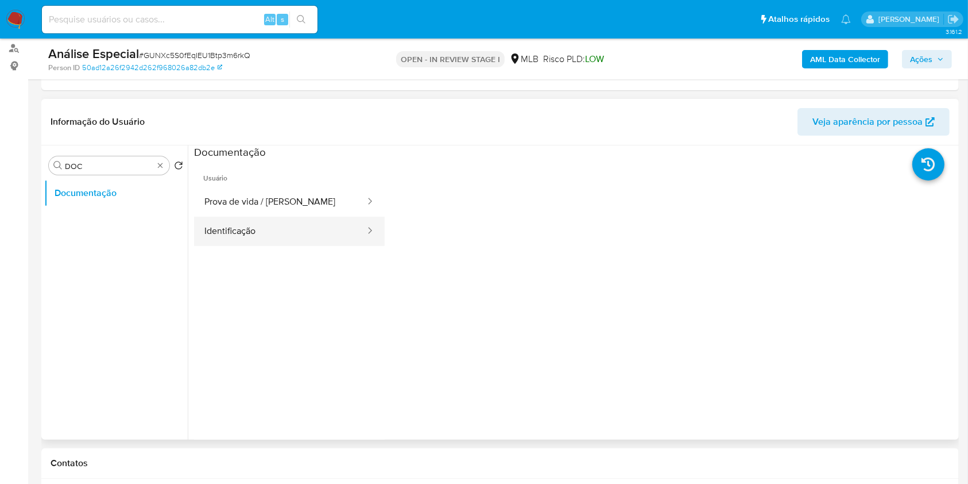
click at [268, 230] on button "Identificação" at bounding box center [280, 231] width 172 height 29
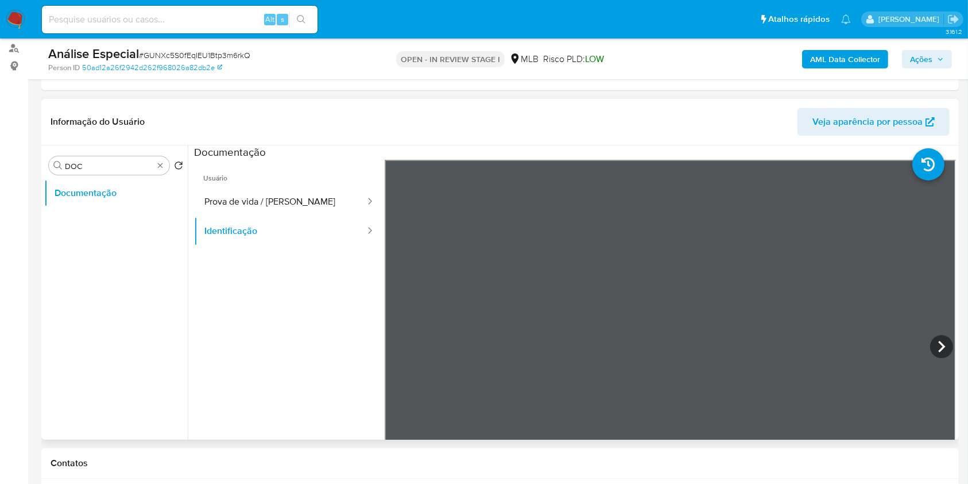
click at [941, 350] on icon at bounding box center [941, 346] width 23 height 23
click at [297, 204] on button "Prova de vida / Selfie" at bounding box center [280, 201] width 172 height 29
click at [165, 163] on div "Procurar DOC" at bounding box center [109, 165] width 121 height 18
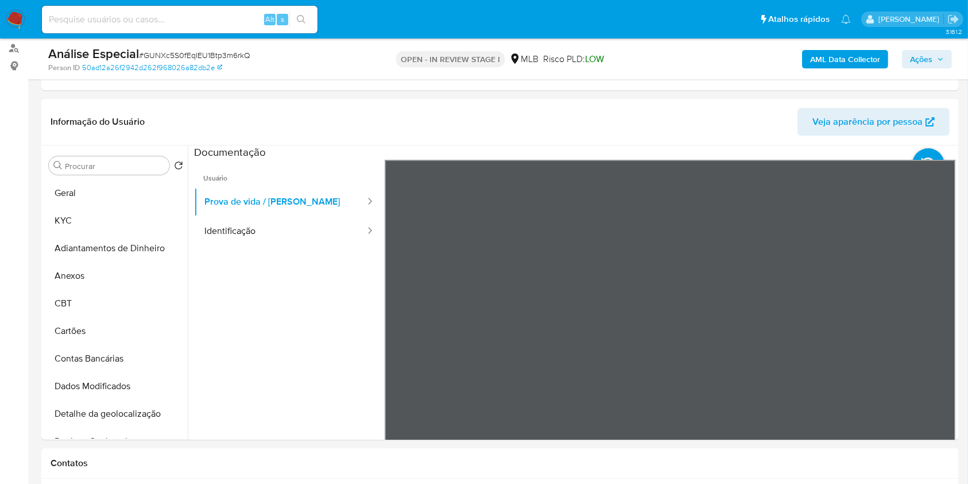
click at [835, 53] on b "AML Data Collector" at bounding box center [845, 59] width 70 height 18
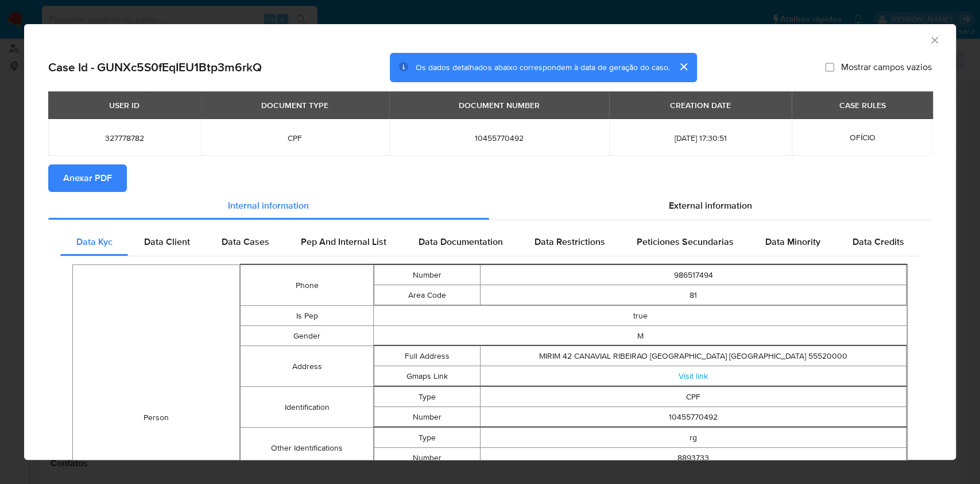
click at [102, 184] on span "Anexar PDF" at bounding box center [87, 177] width 49 height 25
click at [915, 40] on div "AML Data Collector" at bounding box center [480, 38] width 897 height 13
click at [907, 46] on div "AML Data Collector" at bounding box center [490, 38] width 932 height 29
click at [915, 44] on div "AML Data Collector" at bounding box center [490, 38] width 932 height 29
click at [929, 42] on icon "Fechar a janela" at bounding box center [934, 39] width 11 height 11
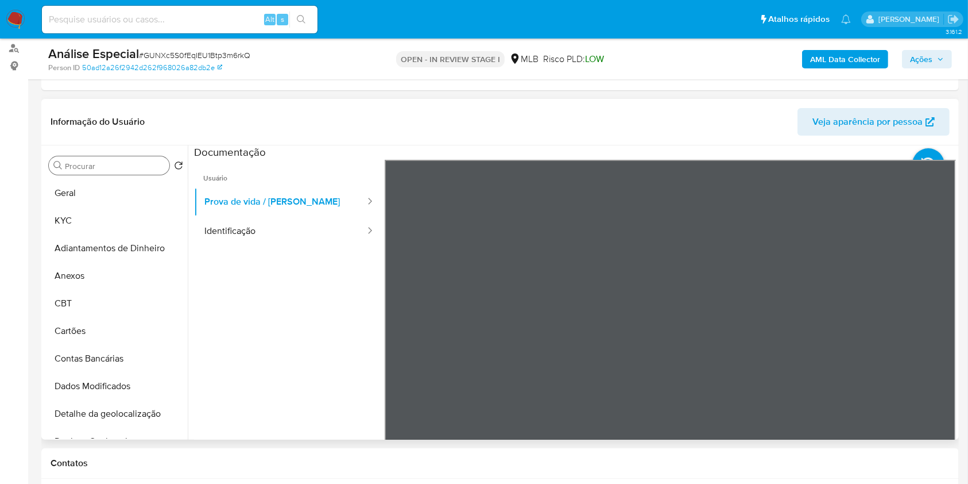
click at [80, 165] on input "Procurar" at bounding box center [115, 166] width 100 height 10
drag, startPoint x: 128, startPoint y: 188, endPoint x: 176, endPoint y: 181, distance: 48.2
click at [127, 187] on button "Geral" at bounding box center [111, 193] width 134 height 28
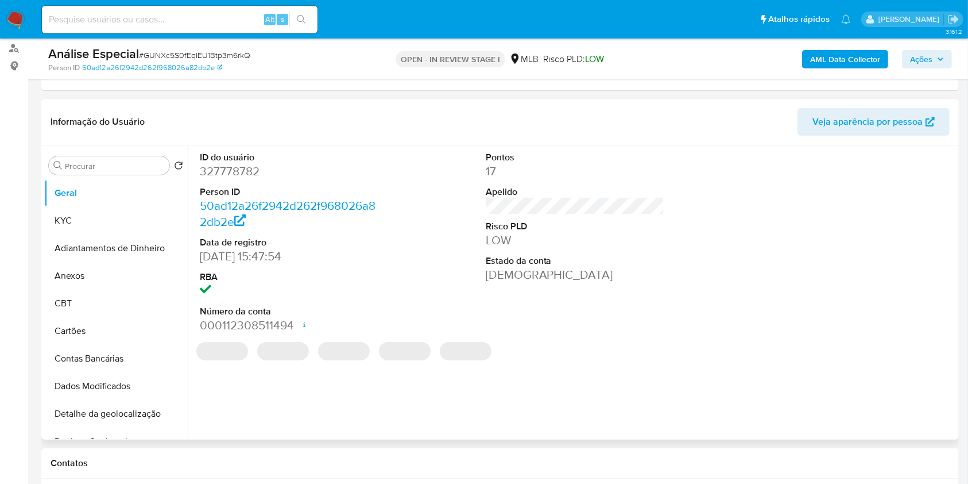
click at [253, 177] on dd "327778782" at bounding box center [289, 171] width 179 height 16
copy dd "327778782"
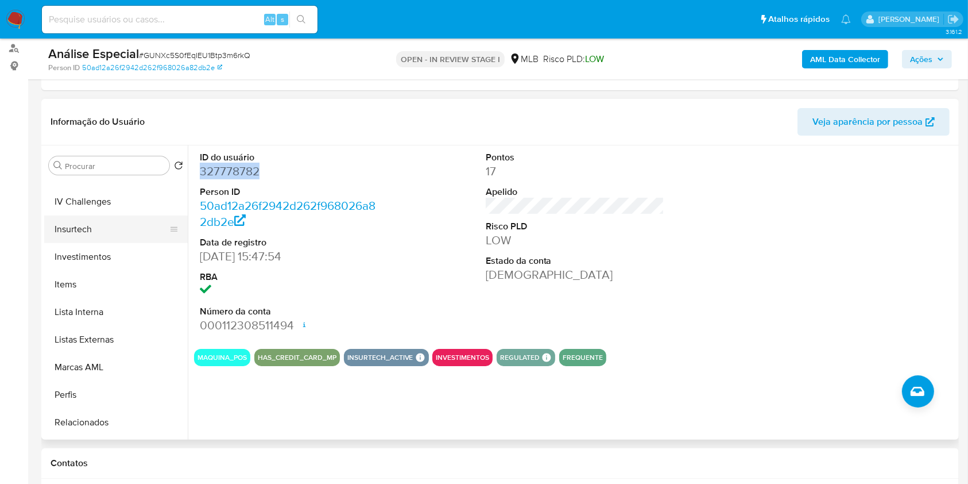
scroll to position [536, 0]
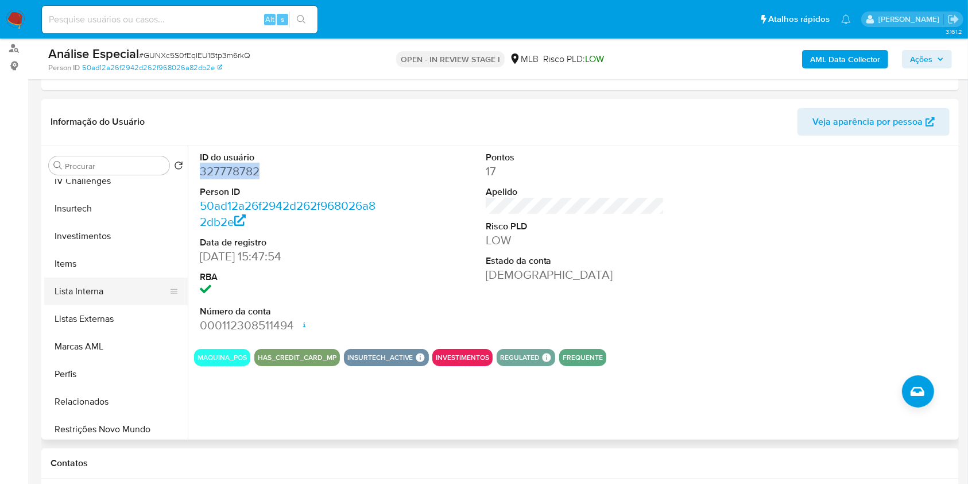
click at [105, 288] on button "Lista Interna" at bounding box center [111, 291] width 134 height 28
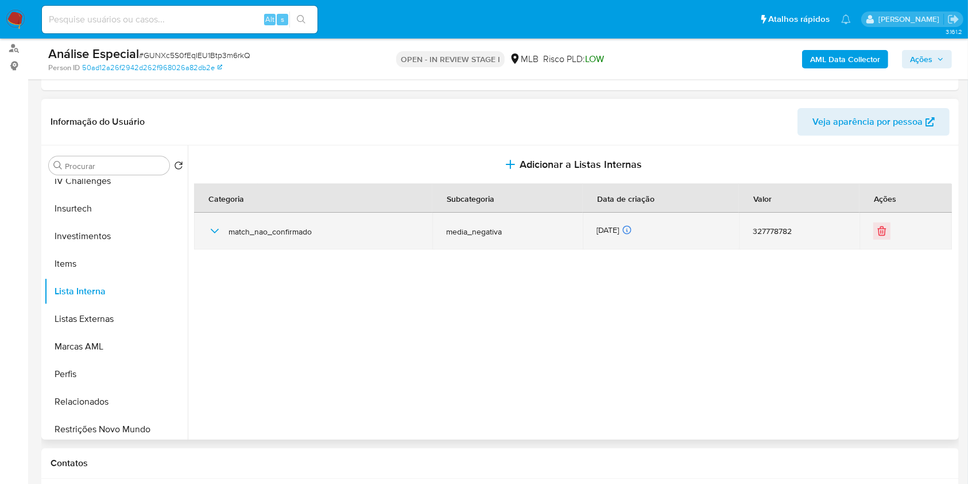
click at [233, 234] on span "match_nao_confirmado" at bounding box center [324, 231] width 190 height 10
click at [217, 234] on icon "button" at bounding box center [215, 231] width 14 height 14
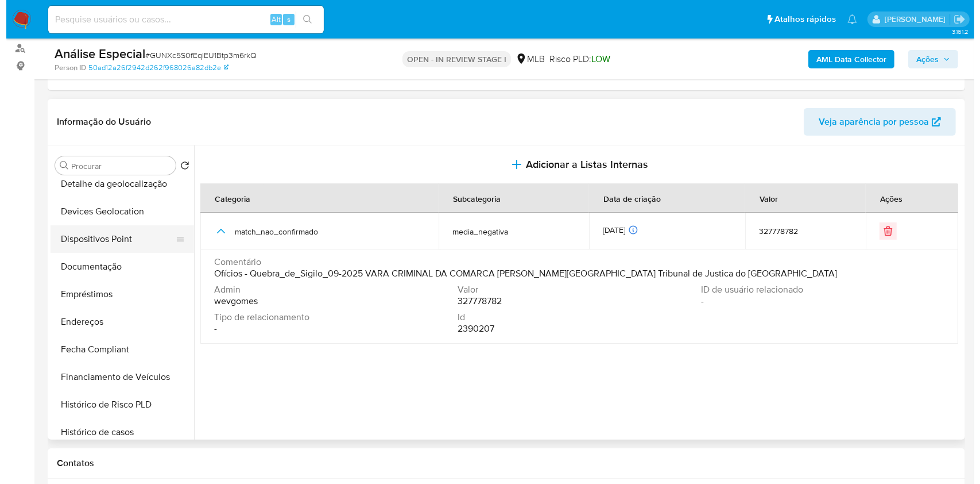
scroll to position [0, 0]
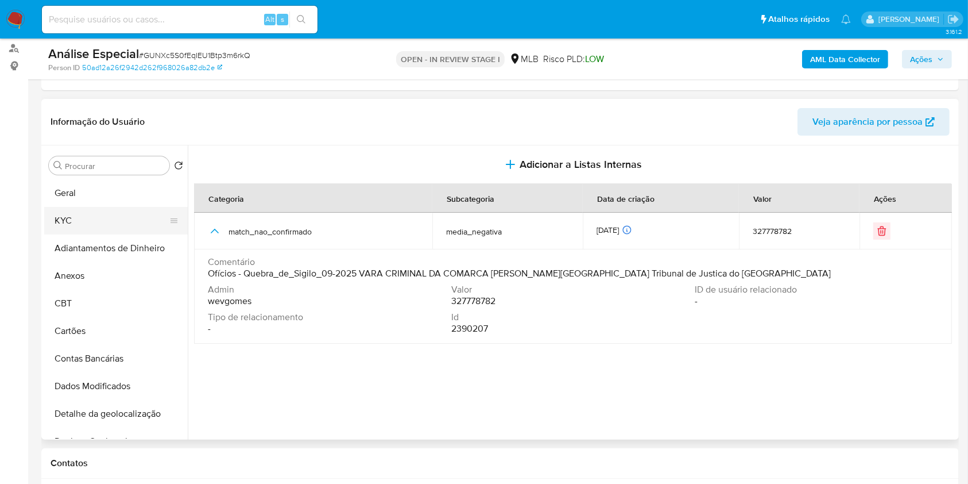
click at [113, 228] on button "KYC" at bounding box center [111, 221] width 134 height 28
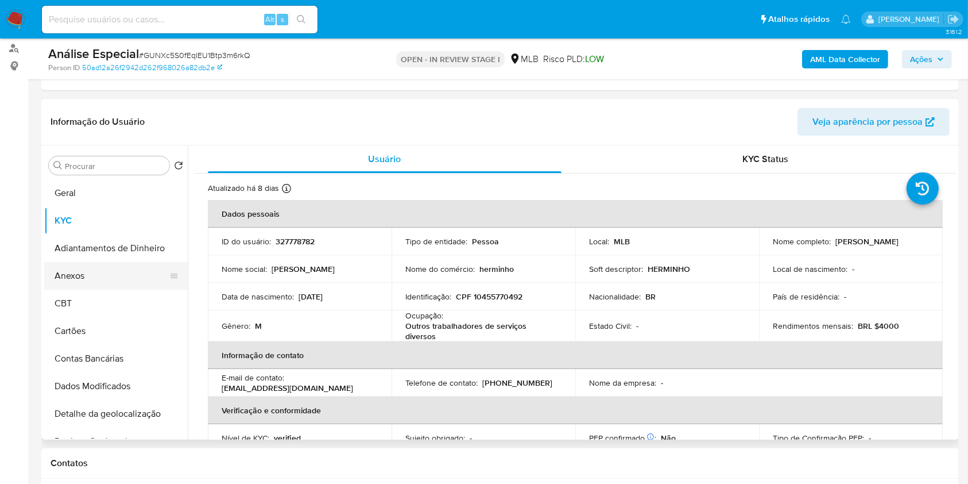
click at [125, 276] on button "Anexos" at bounding box center [111, 276] width 134 height 28
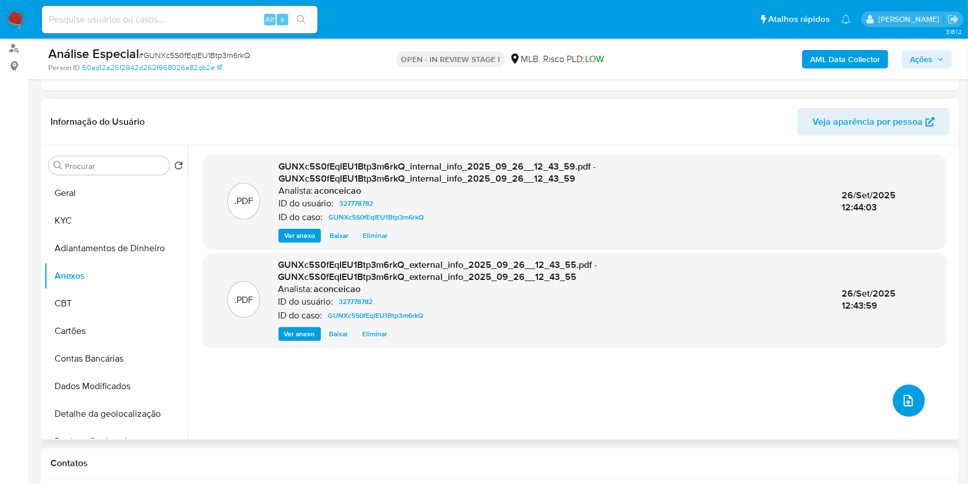
click at [918, 404] on button "upload-file" at bounding box center [909, 400] width 32 height 32
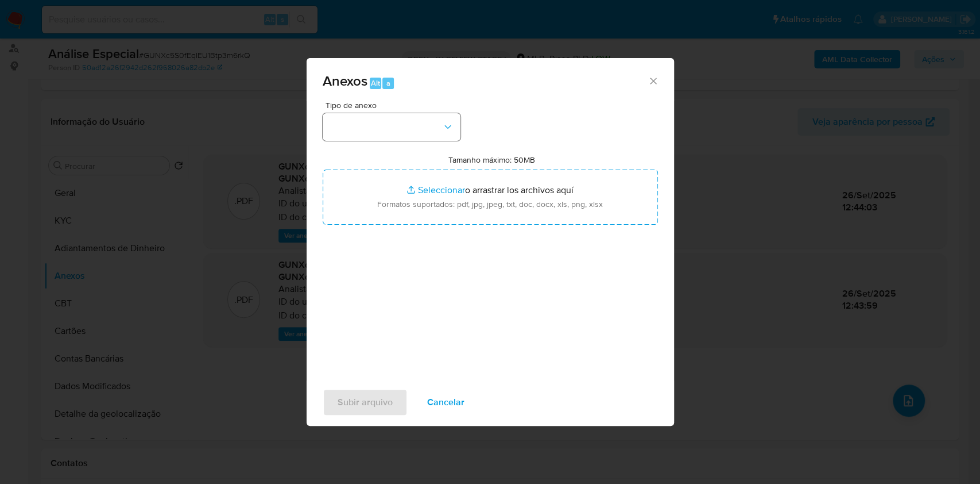
drag, startPoint x: 443, startPoint y: 144, endPoint x: 435, endPoint y: 136, distance: 11.0
click at [440, 140] on div "Tipo de anexo Tamanho máximo: 50MB Seleccionar archivos Seleccionar o arrastrar…" at bounding box center [490, 236] width 335 height 271
click at [429, 131] on button "button" at bounding box center [392, 127] width 138 height 28
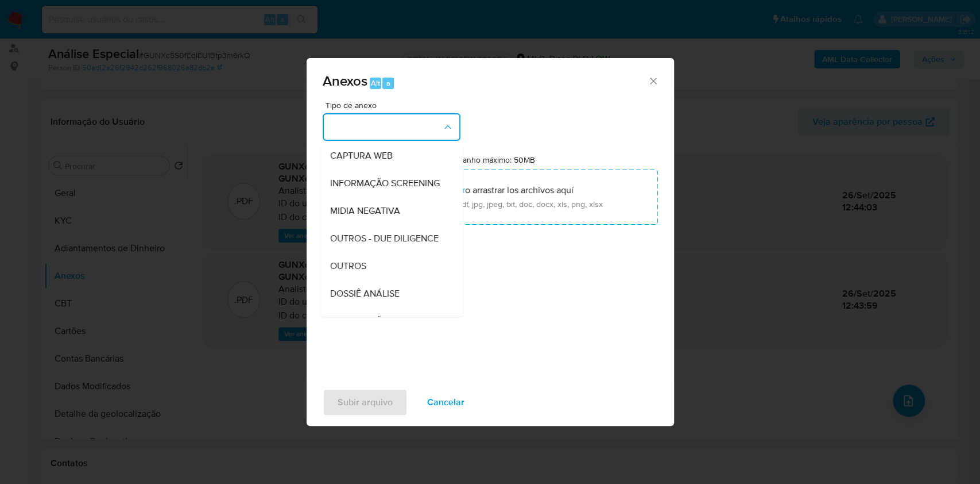
scroll to position [176, 0]
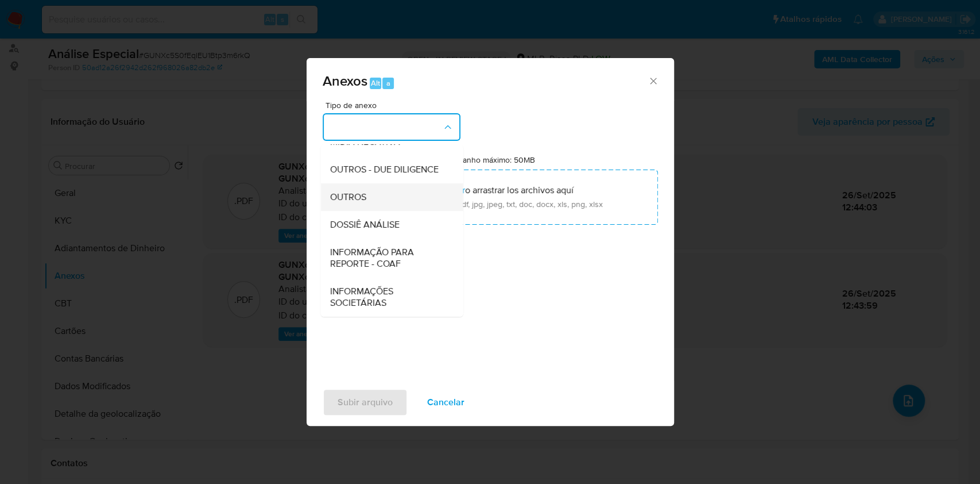
click at [394, 199] on div "OUTROS" at bounding box center [388, 197] width 117 height 28
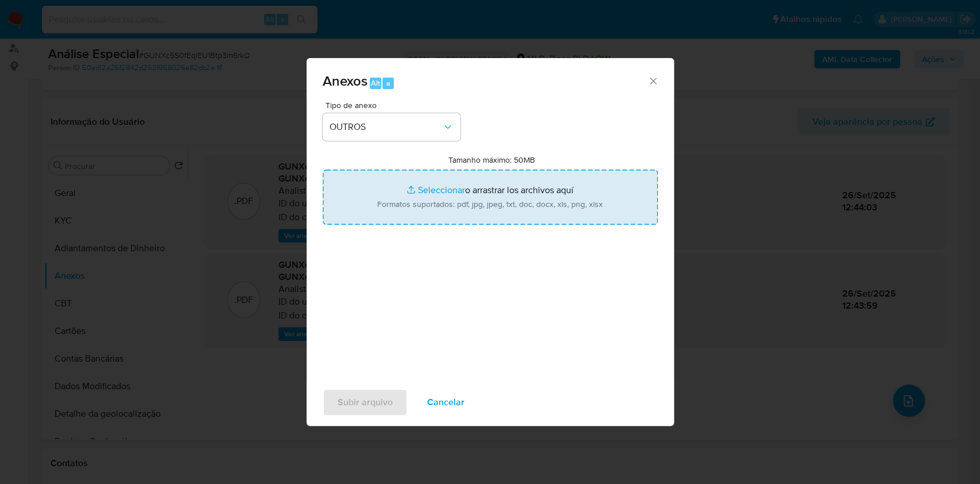
type input "C:\fakepath\Mulan 327778782_MIRIM 42 RIBEIRAO PERNAMBUCO 2025_09_25_08_51_34.pdf"
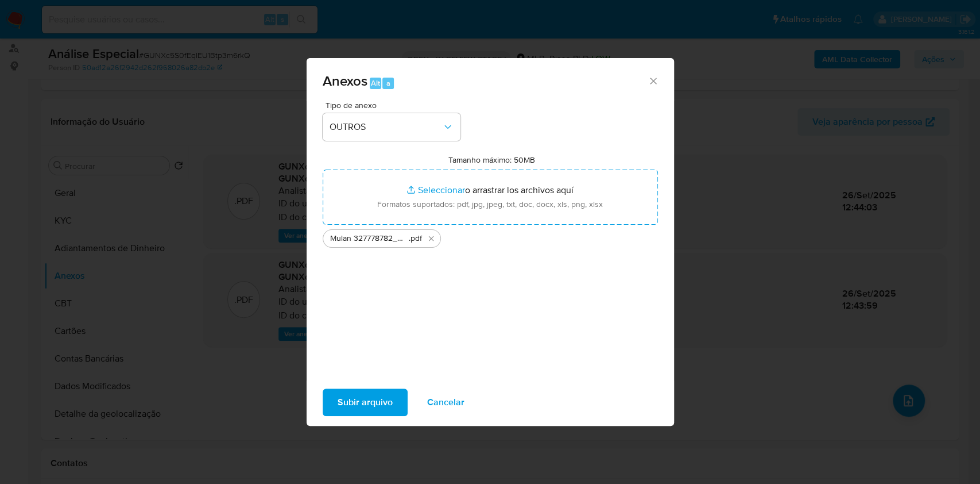
click at [376, 409] on span "Subir arquivo" at bounding box center [365, 401] width 55 height 25
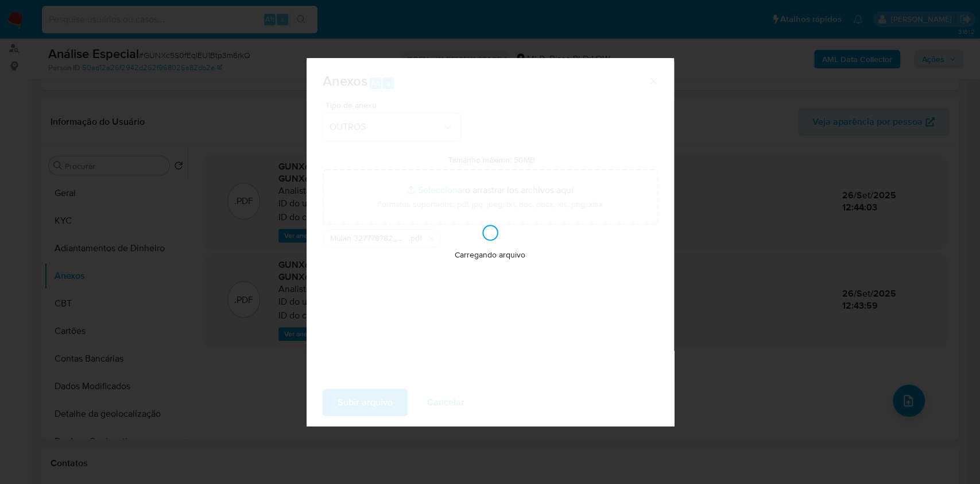
click at [751, 300] on div "Anexos Alt a Tipo de anexo OUTROS Tamanho máximo: 50MB Seleccionar archivos Sel…" at bounding box center [490, 242] width 980 height 484
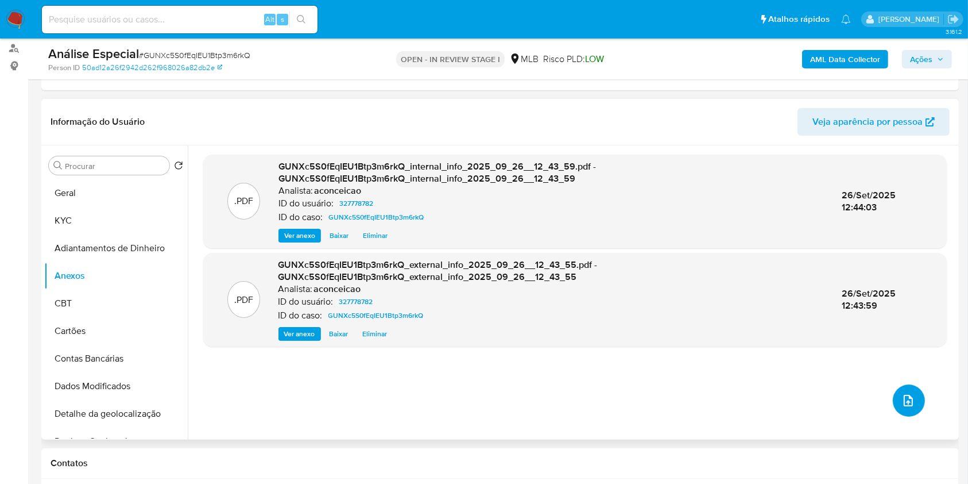
click at [915, 392] on button "upload-file" at bounding box center [909, 400] width 32 height 32
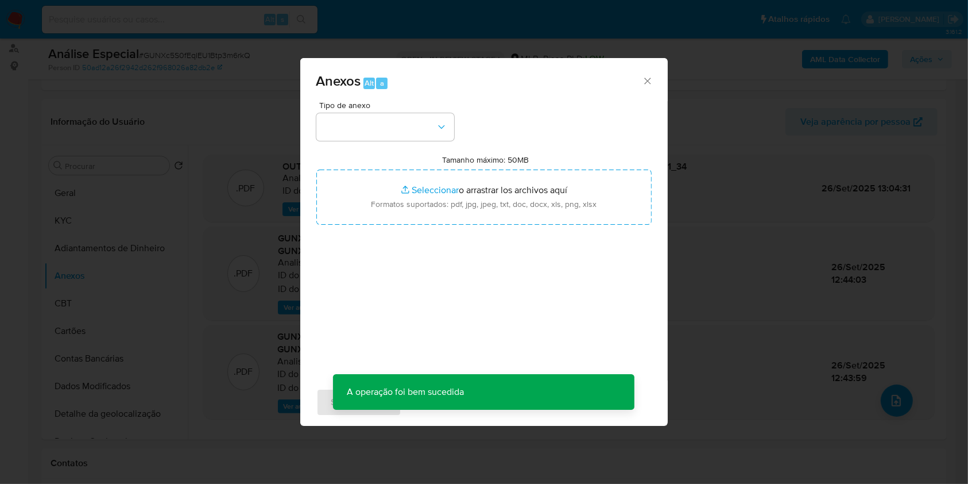
click at [423, 132] on header "Informação do Usuário Veja aparência por pessoa" at bounding box center [494, 122] width 887 height 28
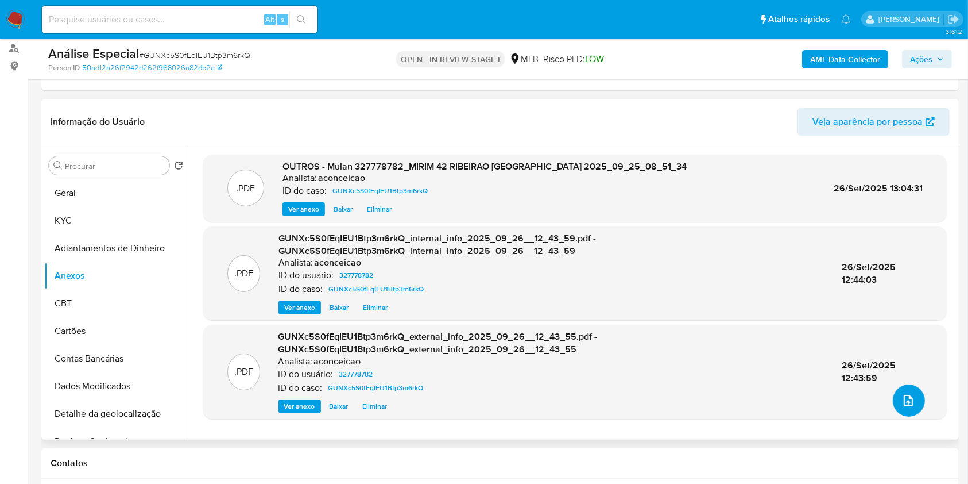
click at [902, 399] on icon "upload-file" at bounding box center [909, 400] width 14 height 14
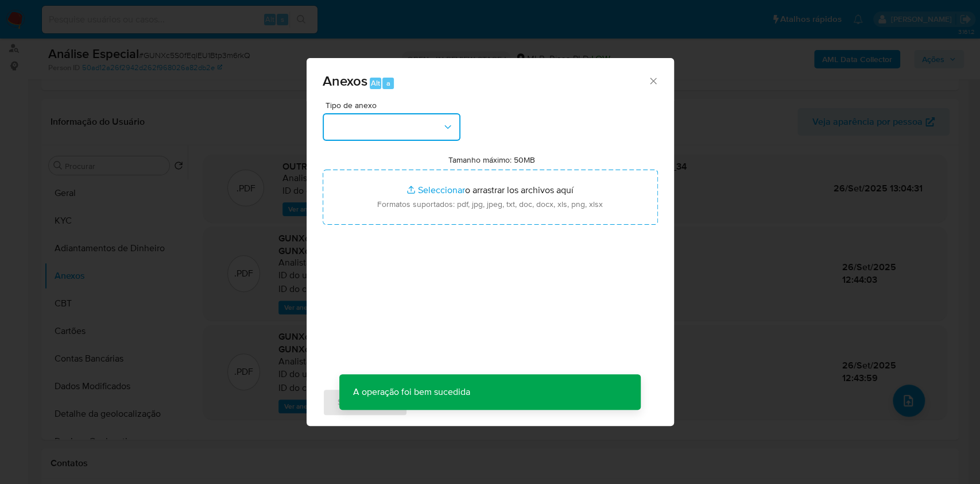
click at [414, 138] on button "button" at bounding box center [392, 127] width 138 height 28
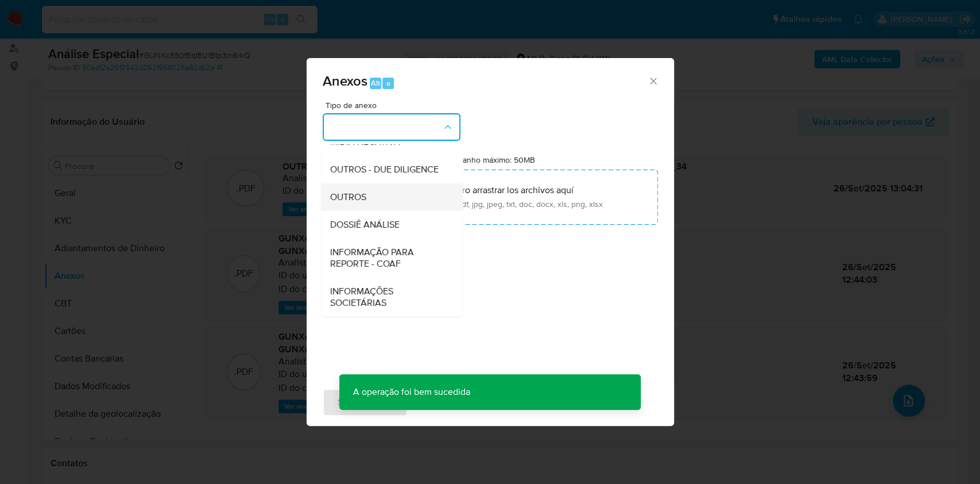
click at [384, 196] on div "OUTROS" at bounding box center [388, 197] width 117 height 28
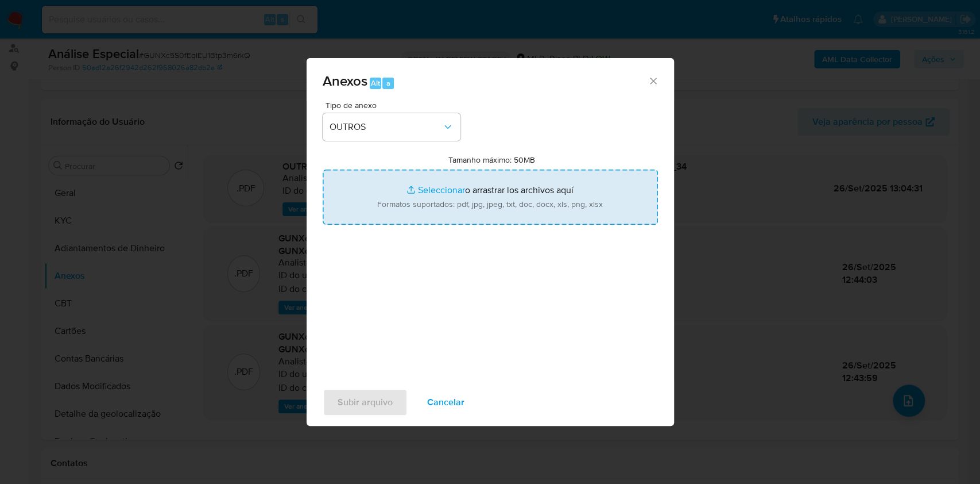
type input "C:\fakepath\SAR - XXXXX - CPF 10455770492 - HERMES SILVA DE ANDRADE (1).pdf"
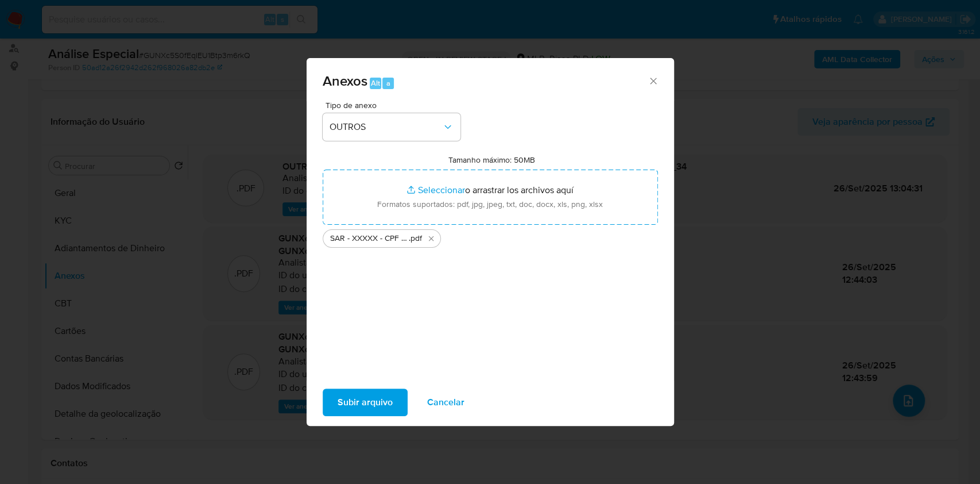
click at [385, 398] on span "Subir arquivo" at bounding box center [365, 401] width 55 height 25
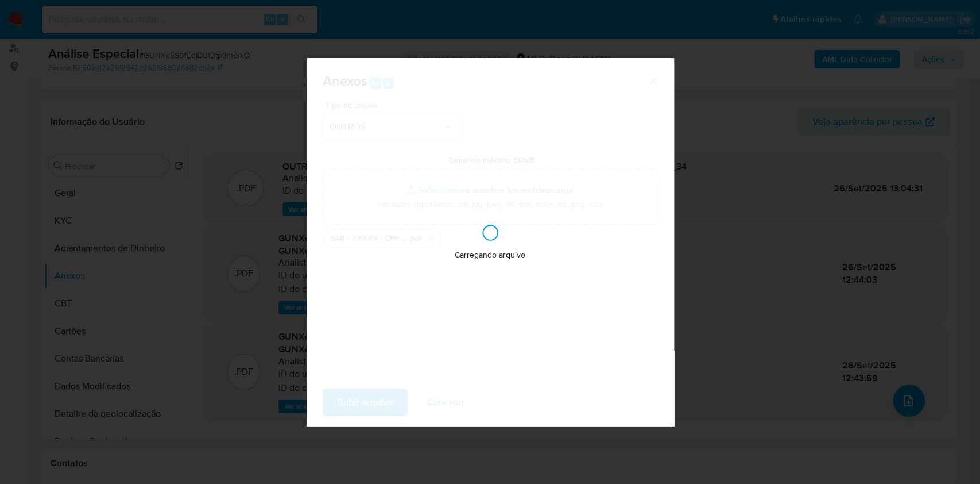
click at [801, 215] on div "Anexos Alt a Tipo de anexo OUTROS Tamanho máximo: 50MB Seleccionar archivos Sel…" at bounding box center [490, 242] width 980 height 484
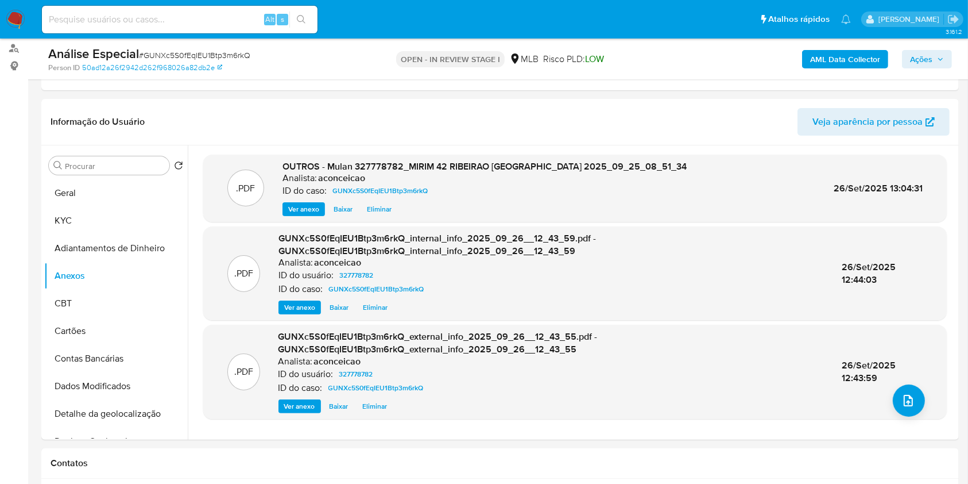
click at [917, 57] on span "Ações" at bounding box center [921, 59] width 22 height 18
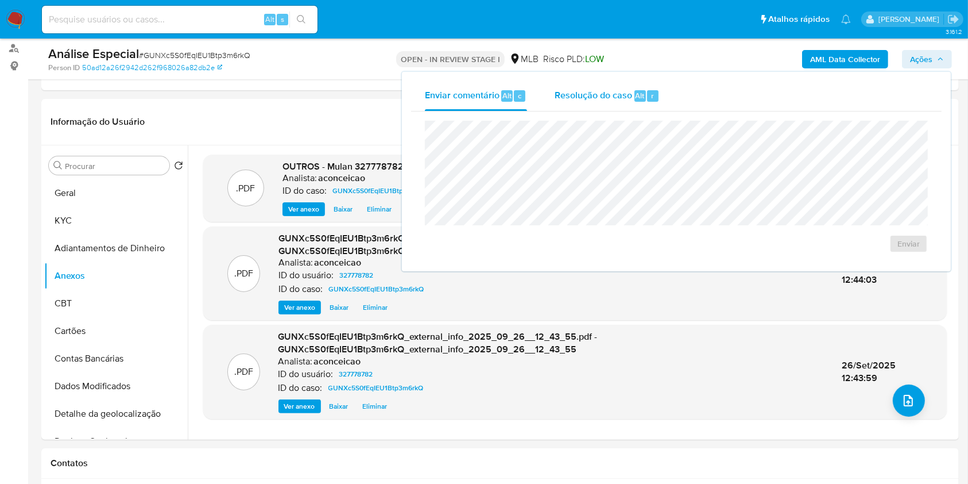
click at [623, 94] on span "Resolução do caso" at bounding box center [594, 94] width 78 height 13
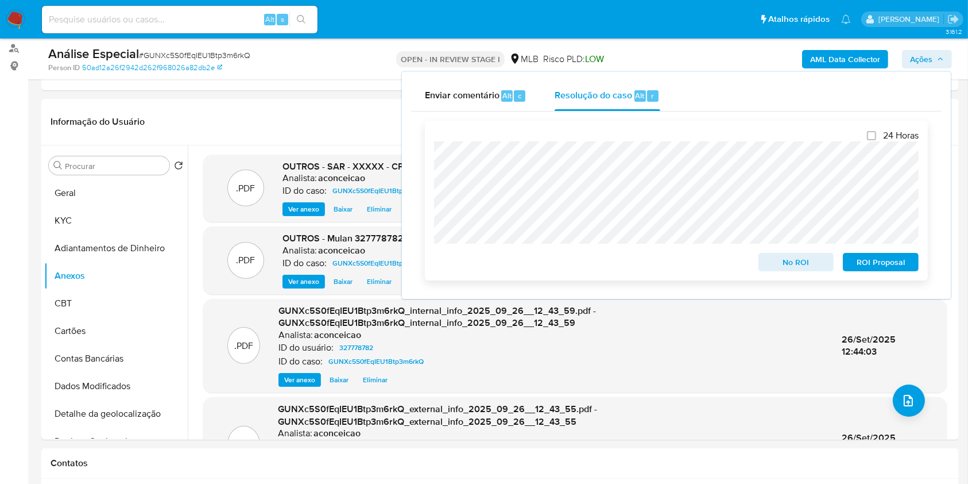
click at [867, 265] on span "ROI Proposal" at bounding box center [881, 262] width 60 height 16
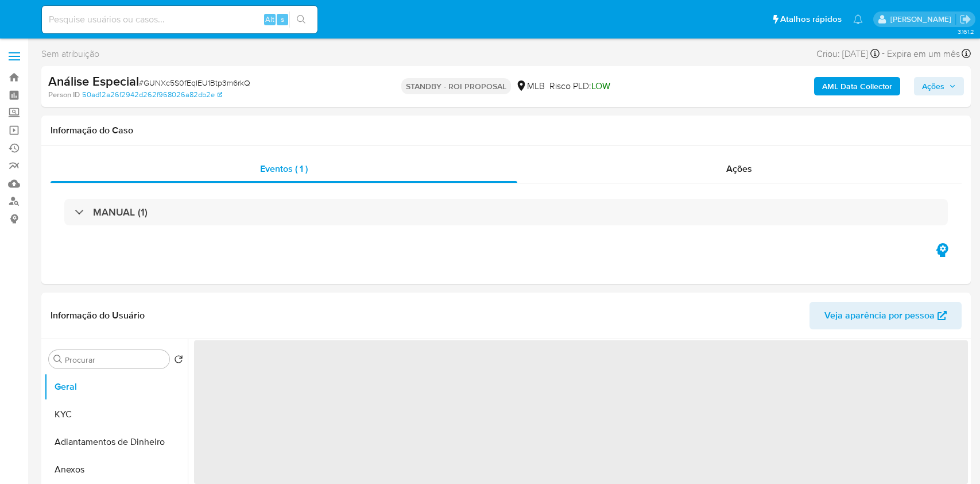
select select "10"
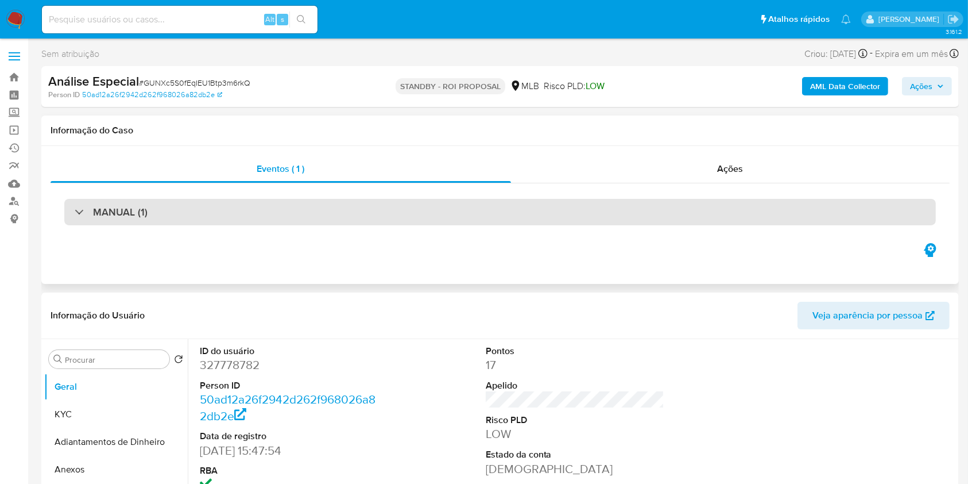
scroll to position [76, 0]
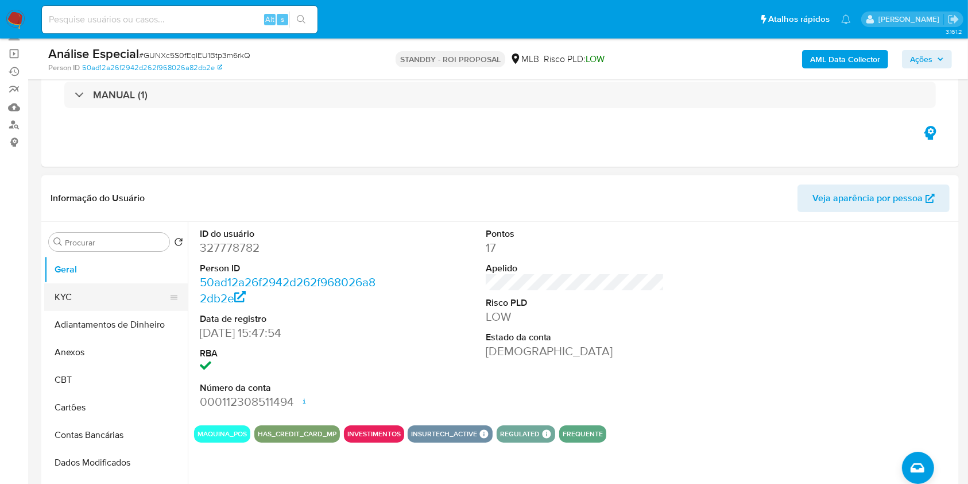
click at [98, 310] on ul "[PERSON_NAME] Adiantamentos de Dinheiro Anexos CBT Cartões Contas Bancárias Dad…" at bounding box center [116, 385] width 144 height 259
drag, startPoint x: 100, startPoint y: 300, endPoint x: 104, endPoint y: 306, distance: 6.5
click at [105, 306] on button "KYC" at bounding box center [111, 297] width 134 height 28
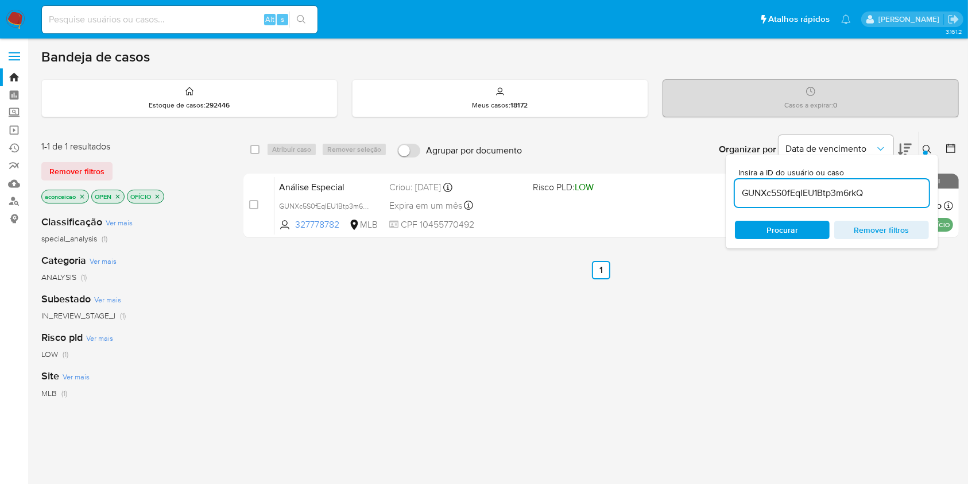
click at [857, 197] on input "GUNXc5S0fEqIEU1Btp3m6rkQ" at bounding box center [832, 192] width 194 height 15
paste input "da5Xzm1RSKSlx1QzbEYgA0to"
type input "da5Xzm1RSKSlx1QzbEYgA0to"
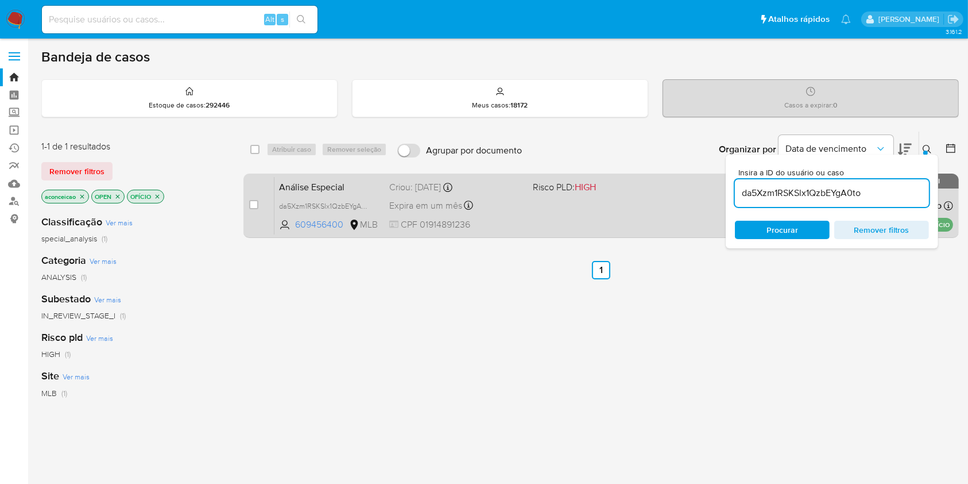
click at [546, 226] on div "Análise Especial da5Xzm1RSKSlx1QzbEYgA0to 609456400 MLB Risco PLD: HIGH Criou: …" at bounding box center [614, 205] width 679 height 58
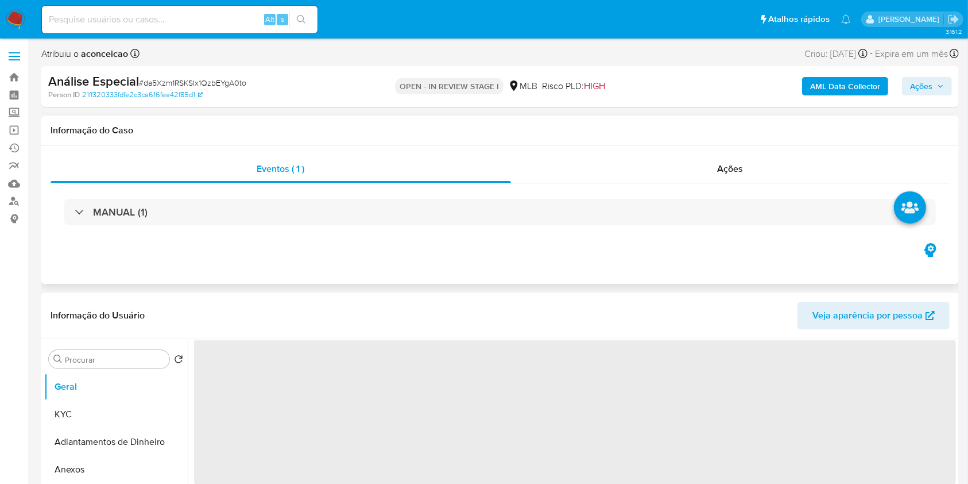
select select "10"
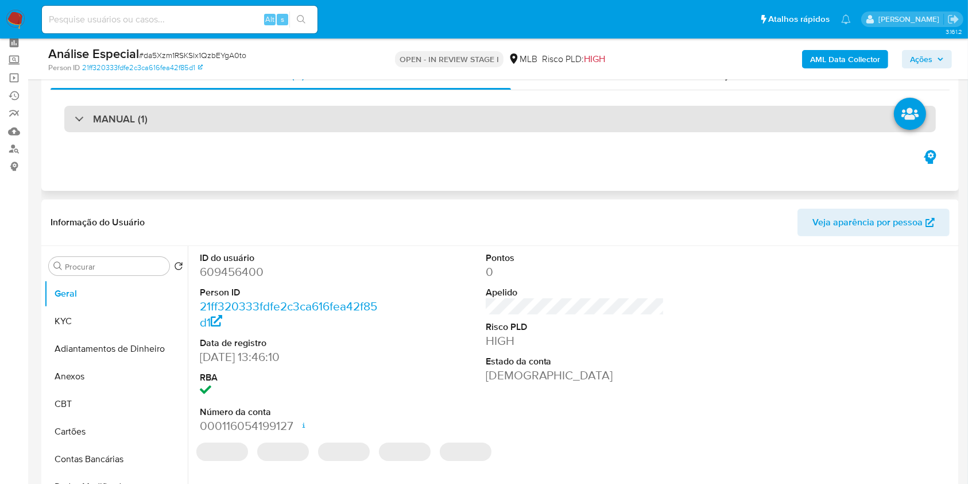
scroll to position [153, 0]
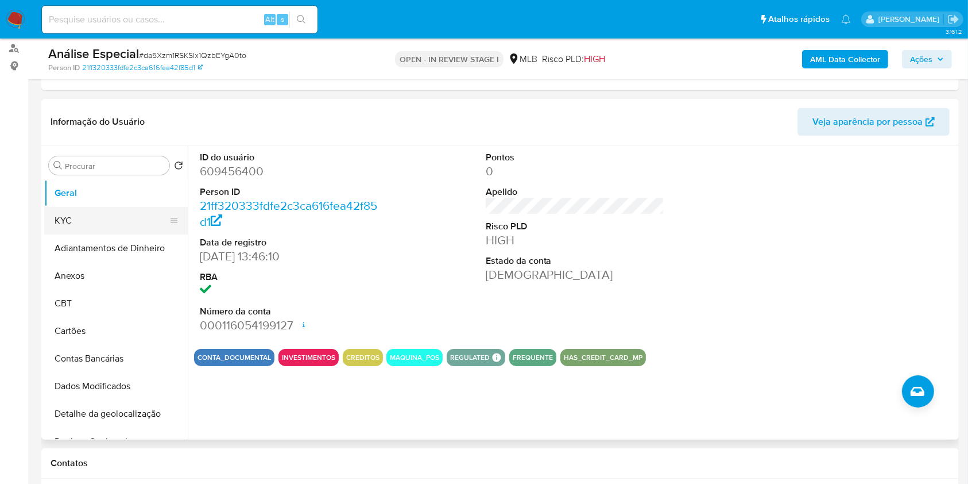
click at [129, 207] on button "KYC" at bounding box center [111, 221] width 134 height 28
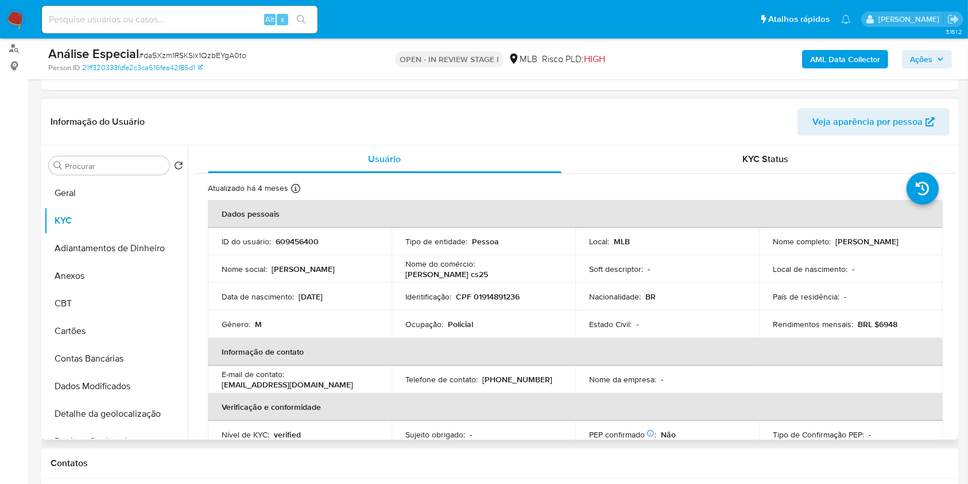
click at [444, 324] on div "Ocupação : Policial" at bounding box center [483, 324] width 156 height 10
copy div "Ocupação : Policial"
click at [133, 168] on input "Procurar" at bounding box center [115, 166] width 100 height 10
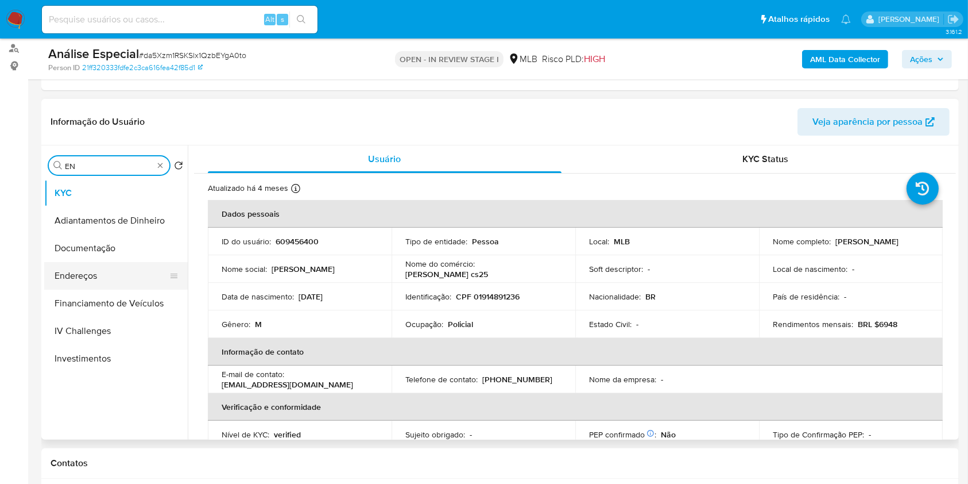
type input "EN"
click at [111, 267] on button "Endereços" at bounding box center [111, 276] width 134 height 28
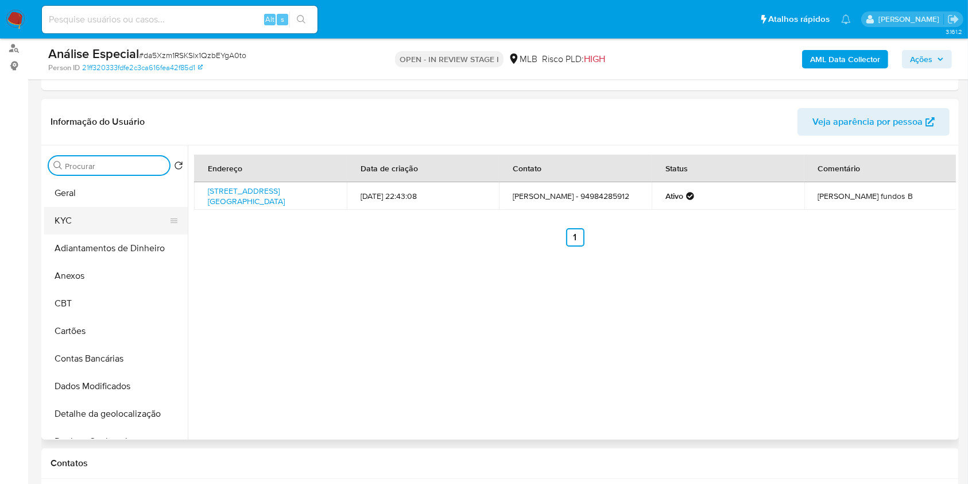
click at [109, 232] on button "KYC" at bounding box center [111, 221] width 134 height 28
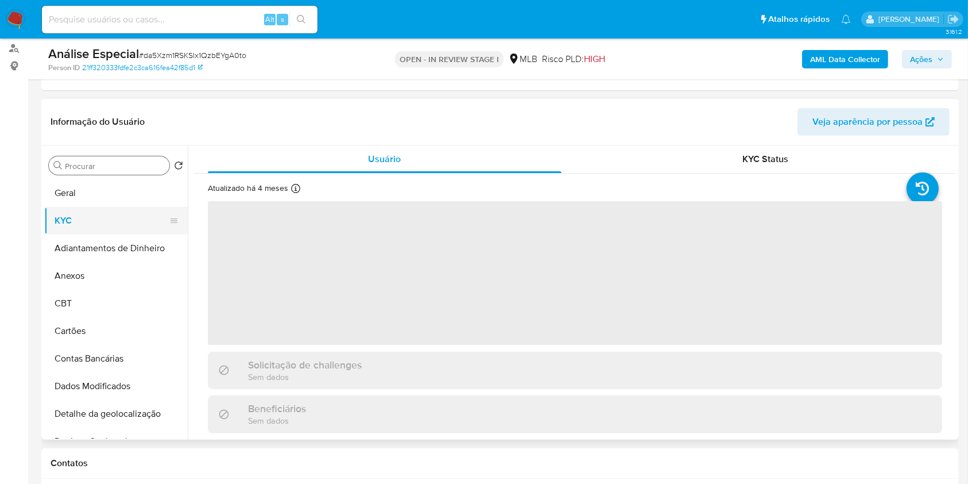
click at [107, 227] on button "KYC" at bounding box center [111, 221] width 134 height 28
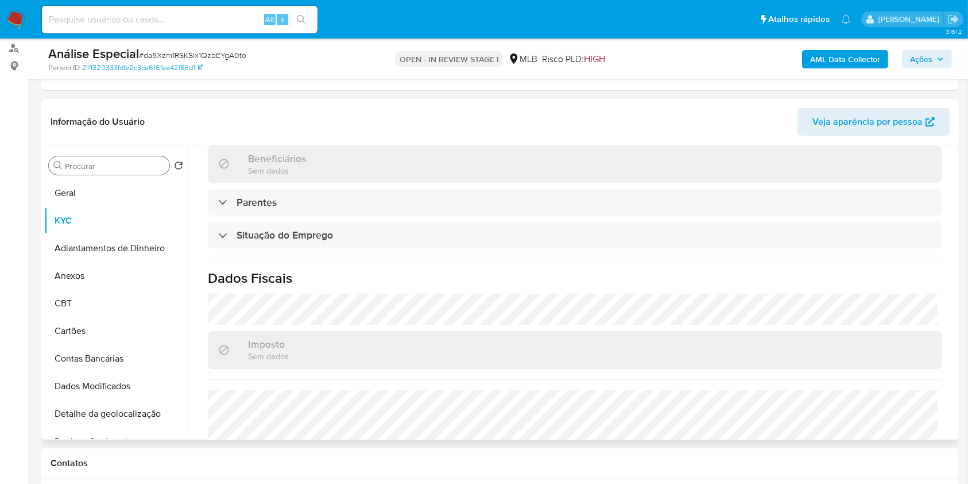
scroll to position [488, 0]
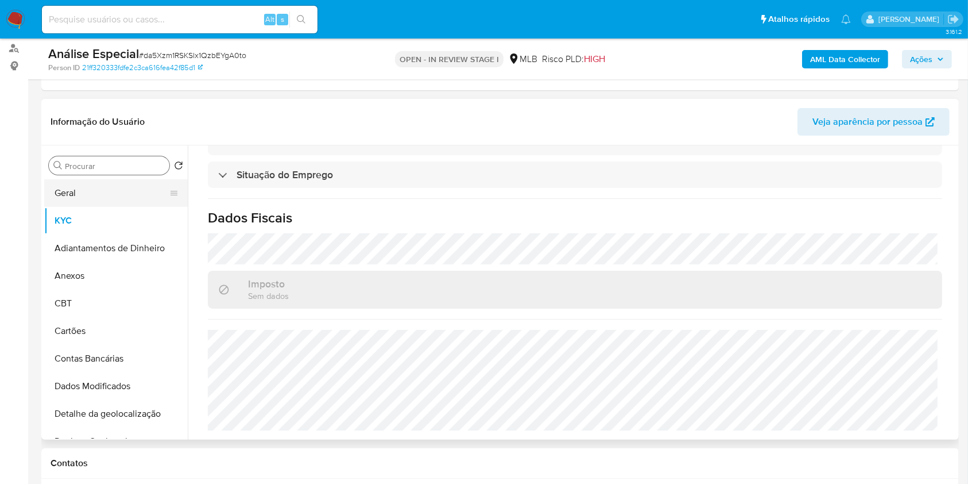
click at [149, 195] on button "Geral" at bounding box center [111, 193] width 134 height 28
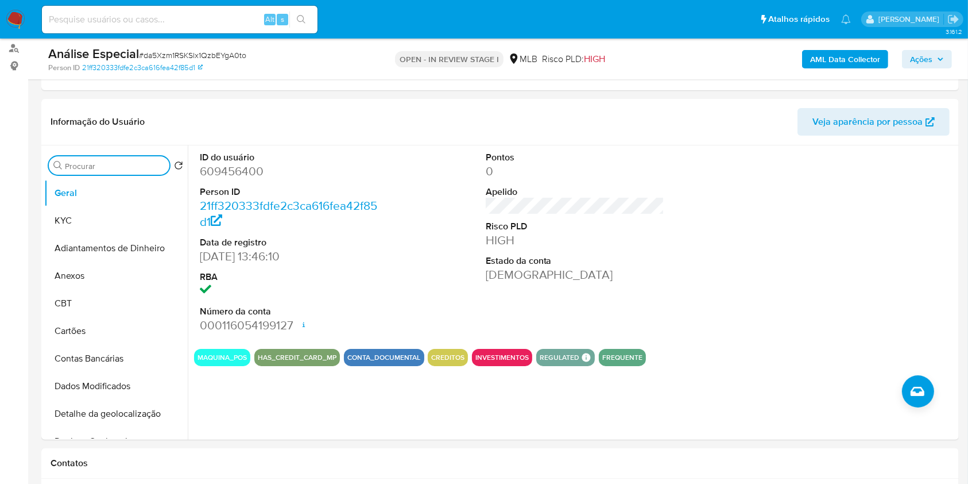
click at [139, 161] on input "Procurar" at bounding box center [115, 166] width 100 height 10
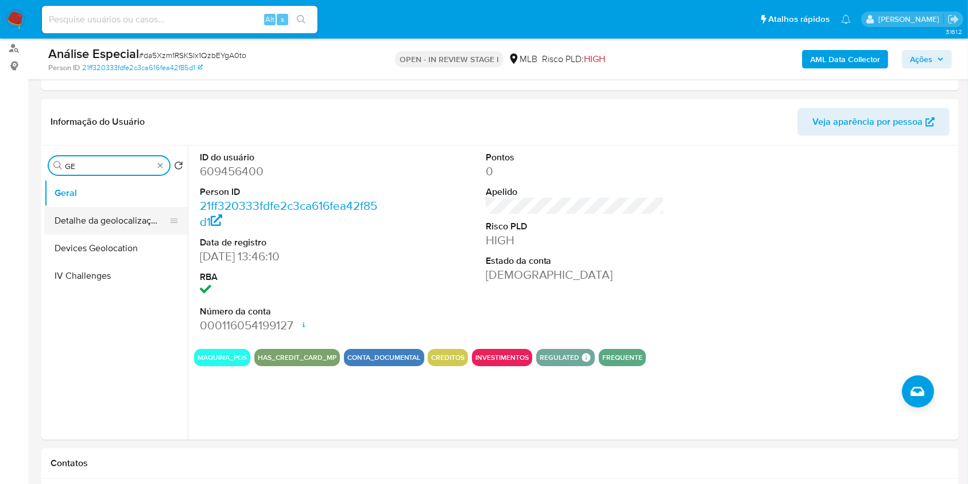
type input "GE"
click at [134, 218] on button "Detalhe da geolocalização" at bounding box center [111, 221] width 134 height 28
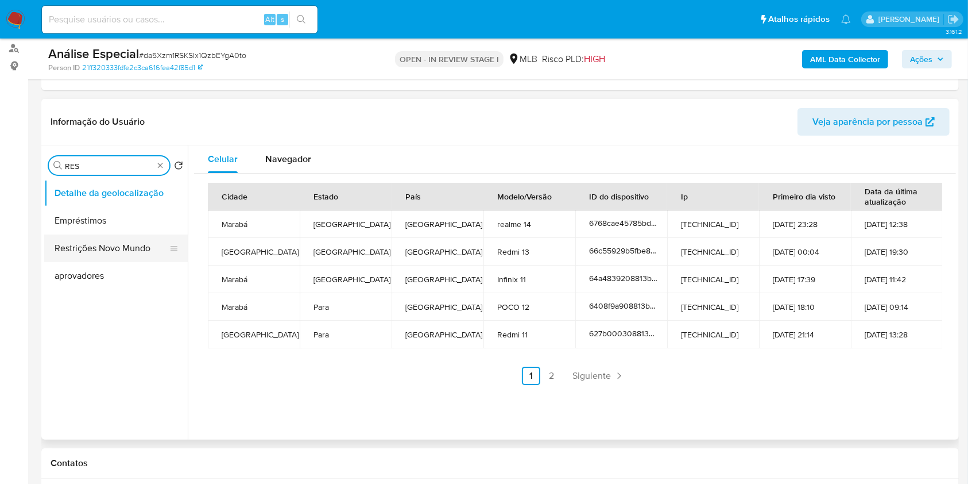
type input "RES"
click at [133, 241] on button "Restrições Novo Mundo" at bounding box center [111, 248] width 134 height 28
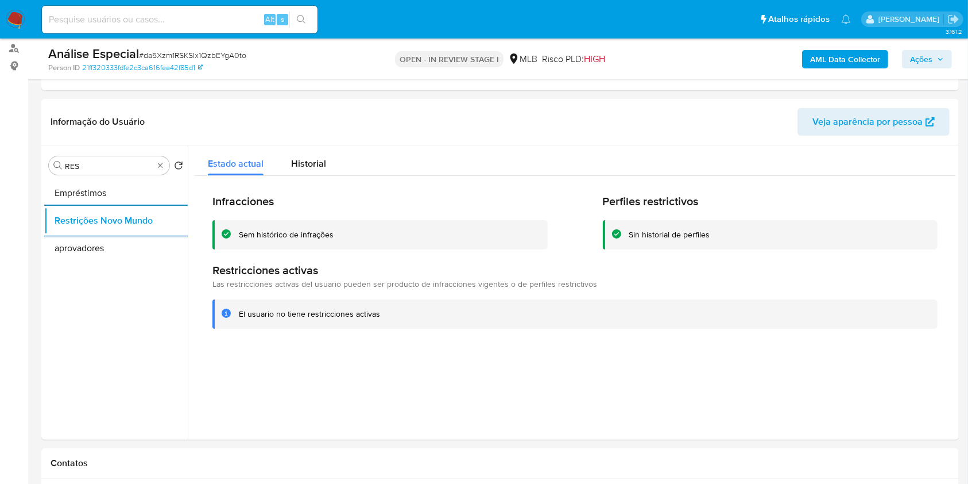
click at [164, 167] on div "Procurar RES" at bounding box center [109, 165] width 121 height 18
click at [151, 162] on input "RES" at bounding box center [109, 166] width 88 height 10
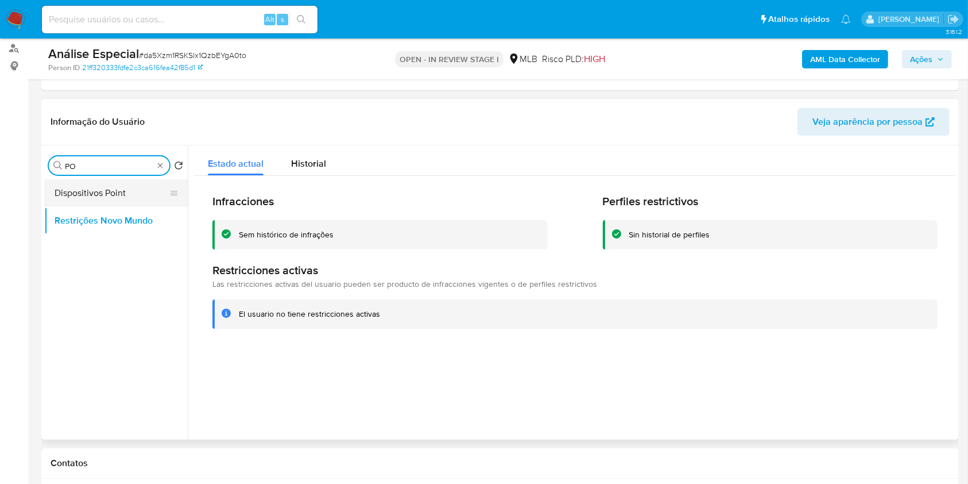
type input "PO"
click at [134, 189] on button "Dispositivos Point" at bounding box center [111, 193] width 134 height 28
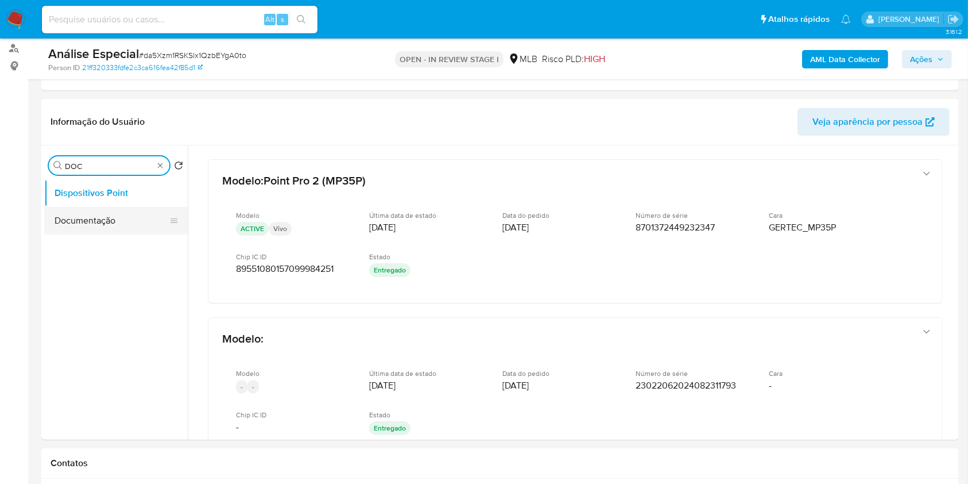
type input "DOC"
click at [135, 214] on button "Documentação" at bounding box center [111, 221] width 134 height 28
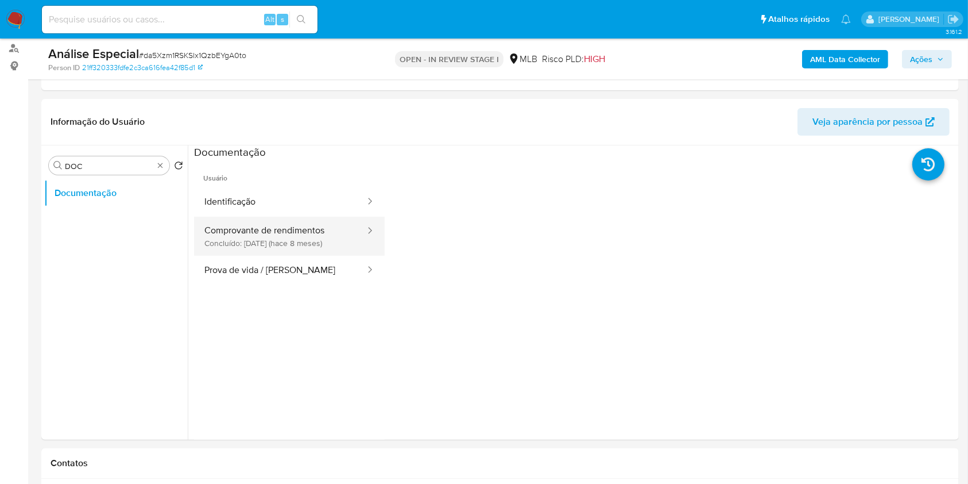
click at [262, 219] on button "Comprovante de rendimentos Concluído: [DATE] (hace 8 meses)" at bounding box center [280, 236] width 172 height 39
